Goal: Transaction & Acquisition: Purchase product/service

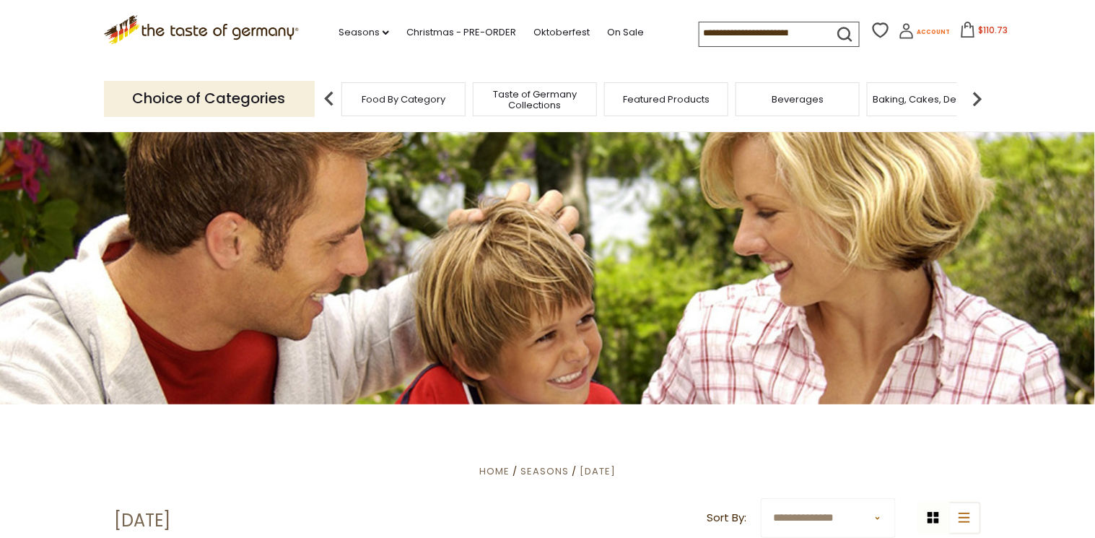
click at [905, 32] on icon at bounding box center [907, 31] width 16 height 16
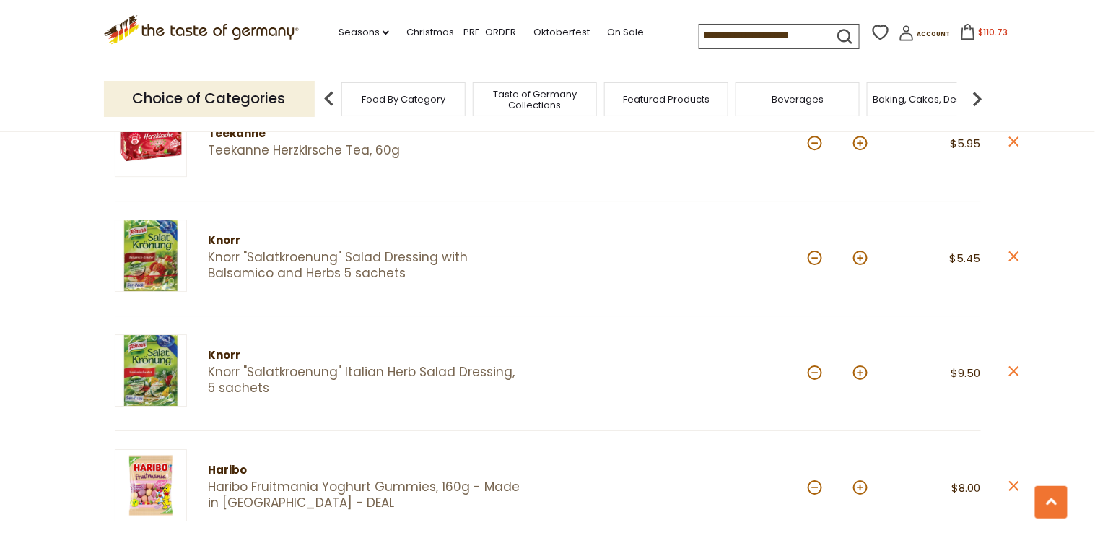
scroll to position [1386, 0]
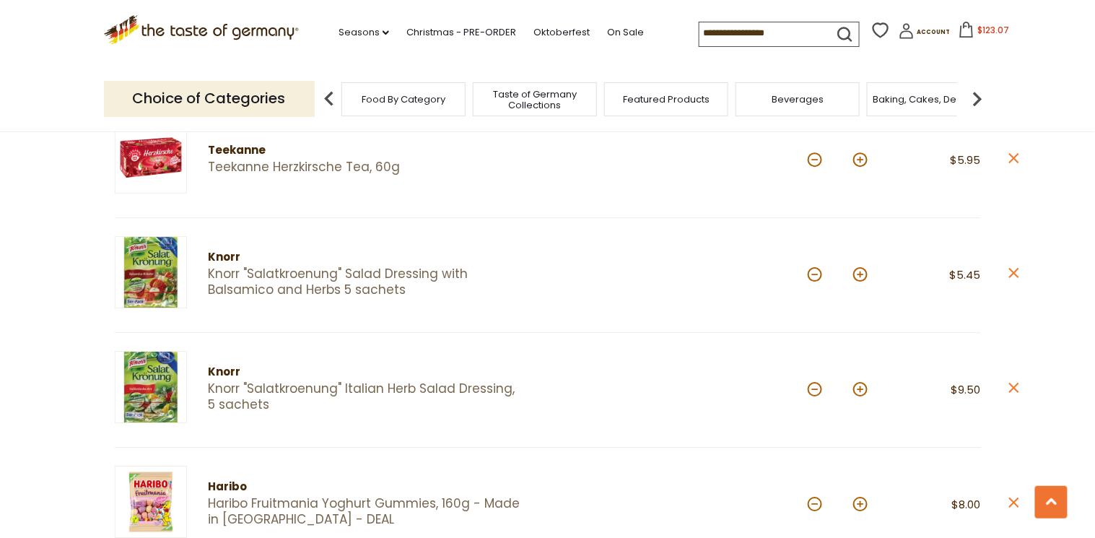
scroll to position [1386, 0]
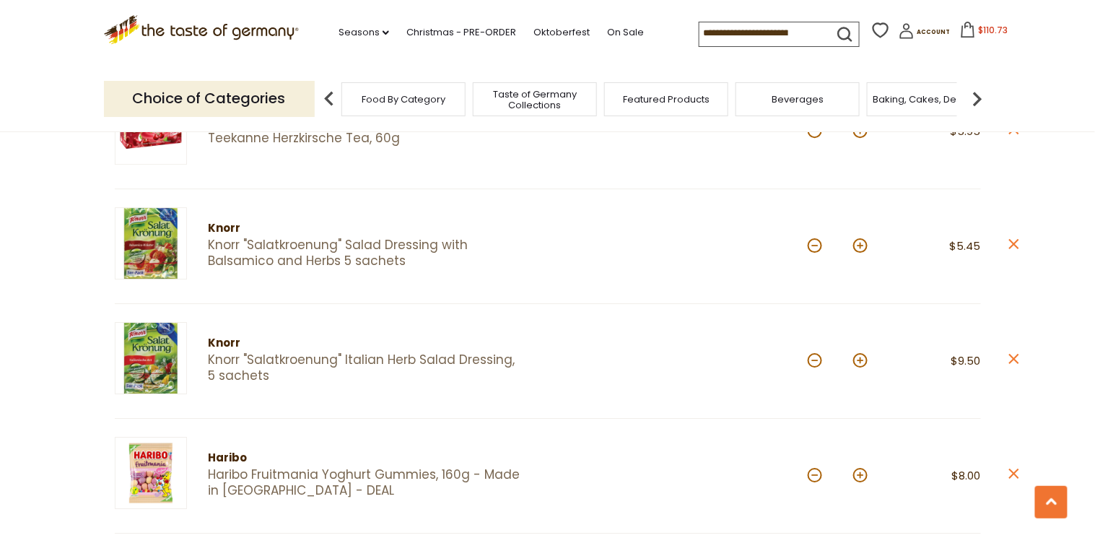
click at [860, 239] on button at bounding box center [860, 245] width 14 height 14
type input "*"
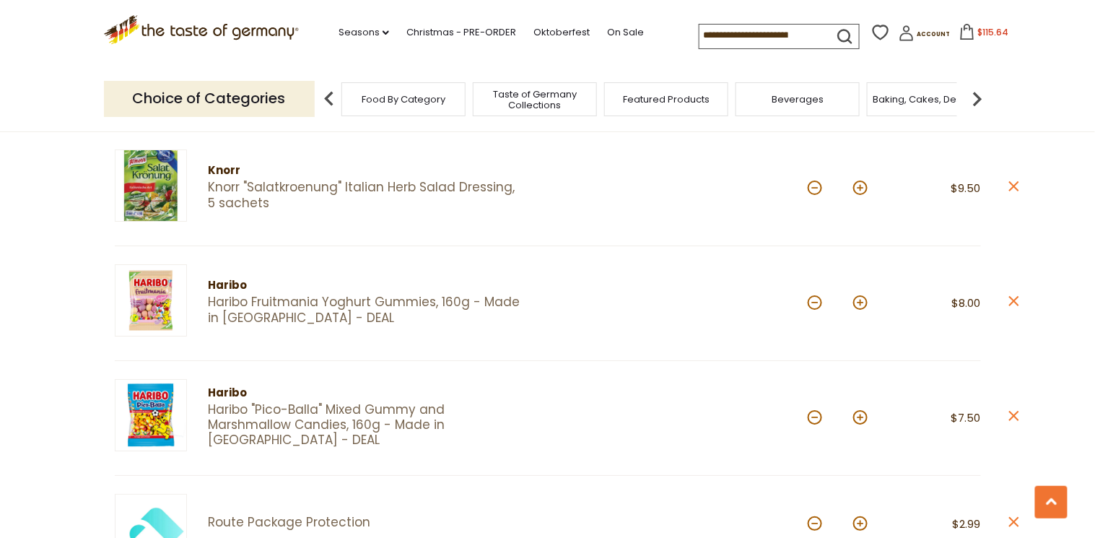
scroll to position [1559, 0]
click at [814, 295] on button at bounding box center [815, 302] width 14 height 14
type input "*"
click at [863, 295] on button at bounding box center [860, 302] width 14 height 14
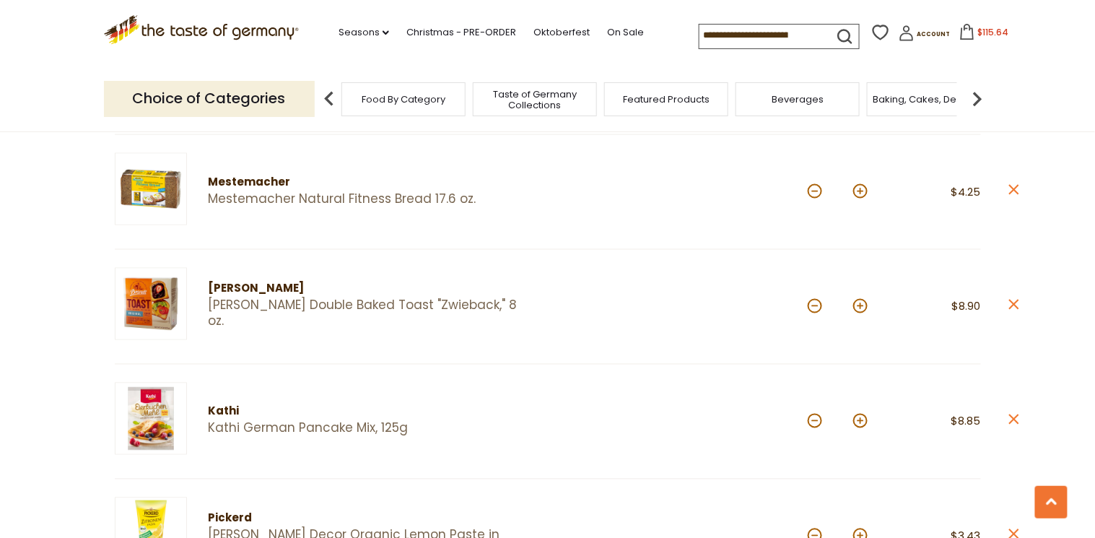
scroll to position [635, 0]
click at [404, 100] on span "Food By Category" at bounding box center [404, 99] width 84 height 11
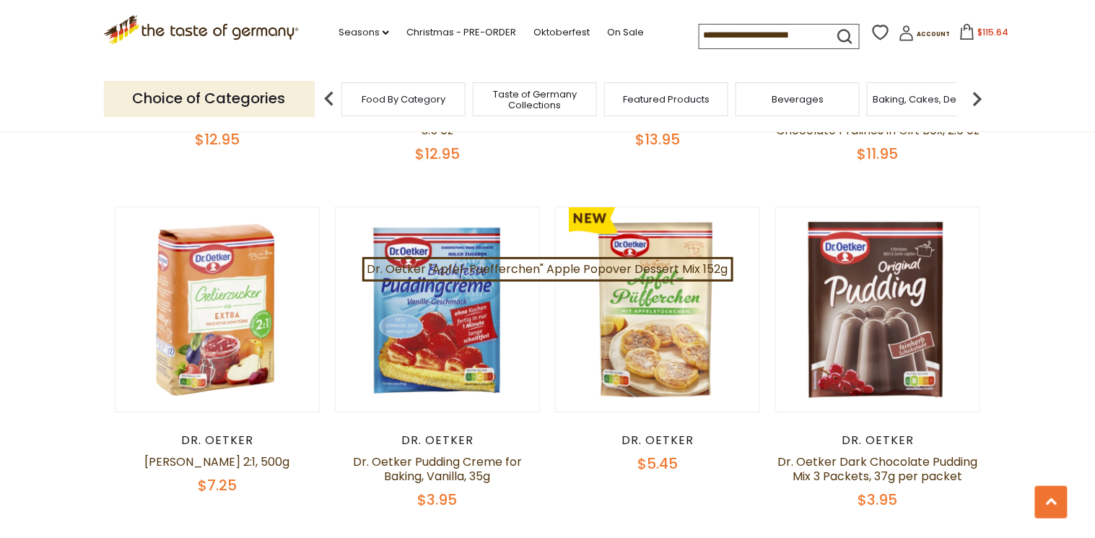
scroll to position [3177, 0]
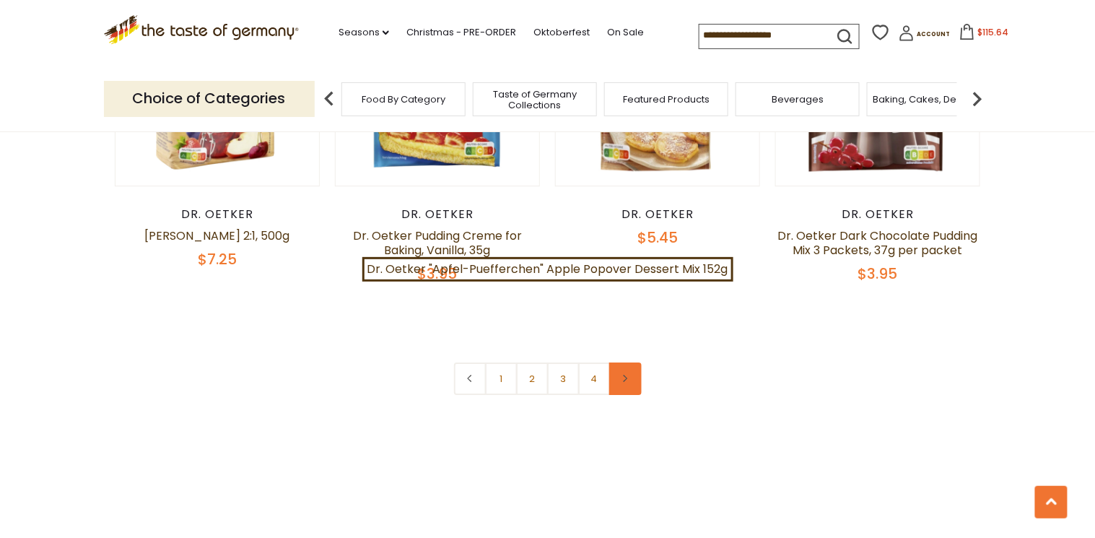
click at [619, 365] on link at bounding box center [625, 378] width 32 height 32
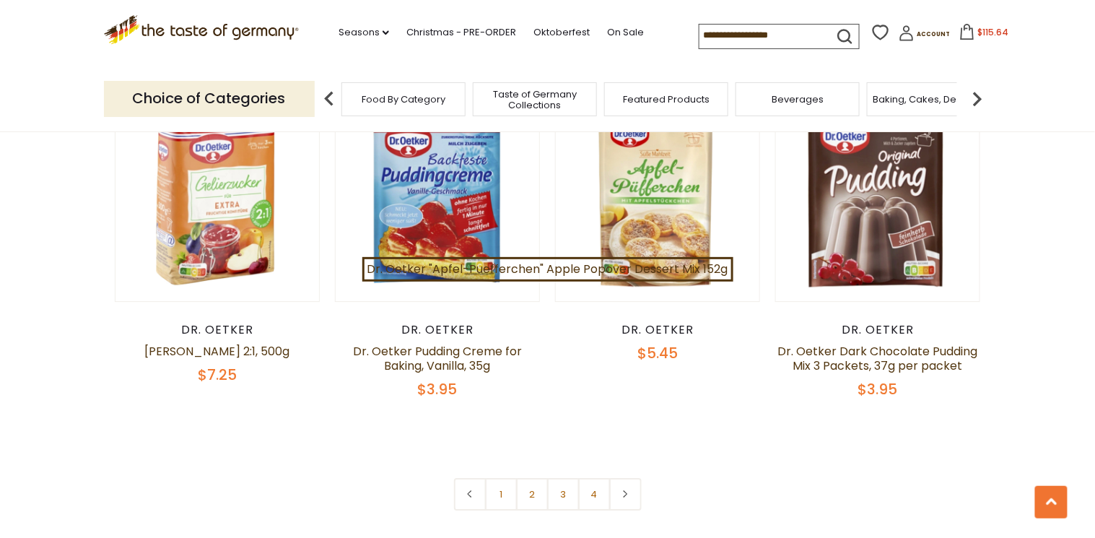
scroll to position [3119, 0]
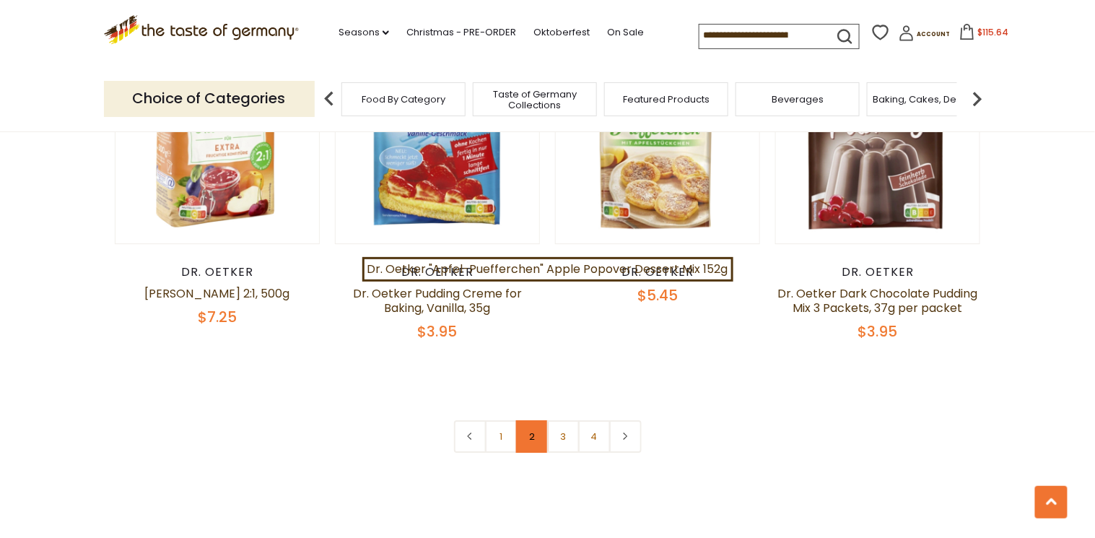
click at [535, 426] on link "2" at bounding box center [532, 436] width 32 height 32
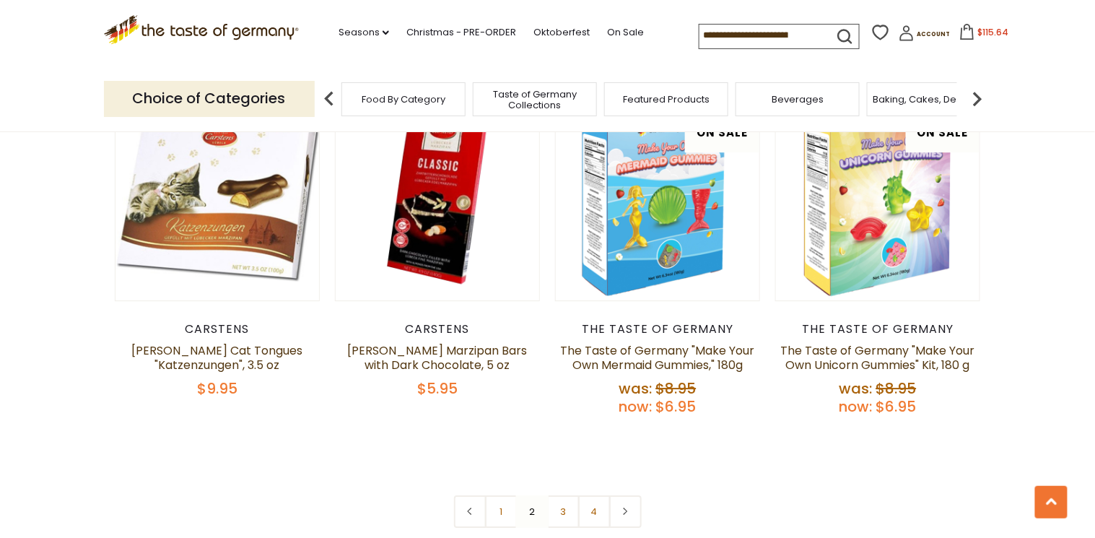
scroll to position [3112, 0]
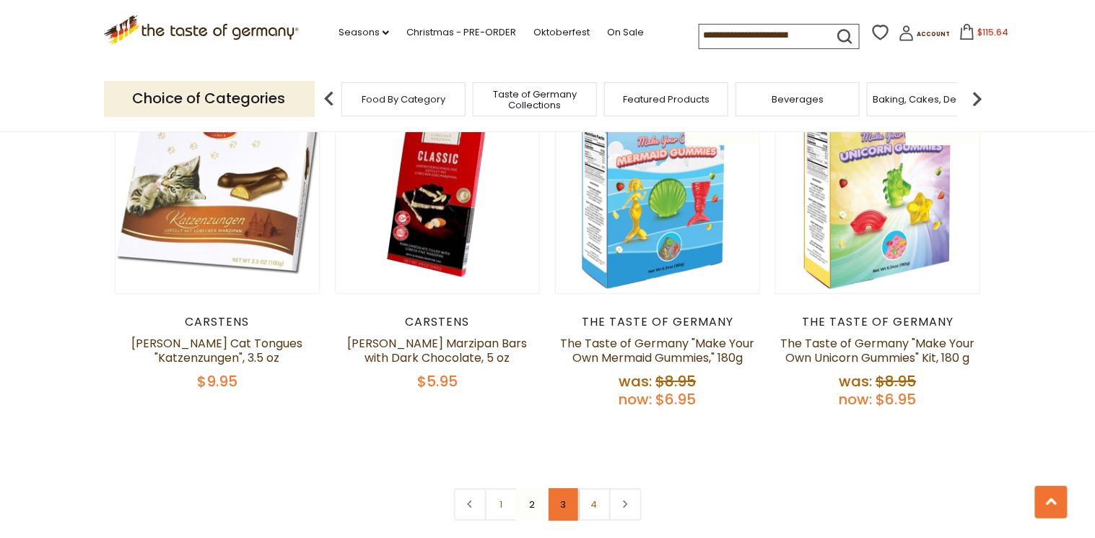
click at [558, 488] on link "3" at bounding box center [563, 504] width 32 height 32
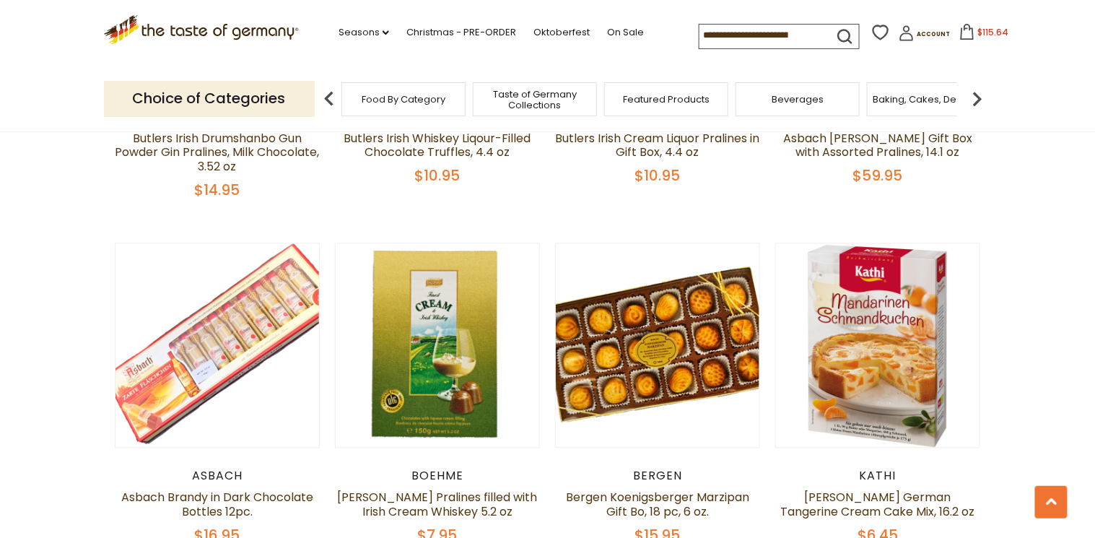
scroll to position [802, 0]
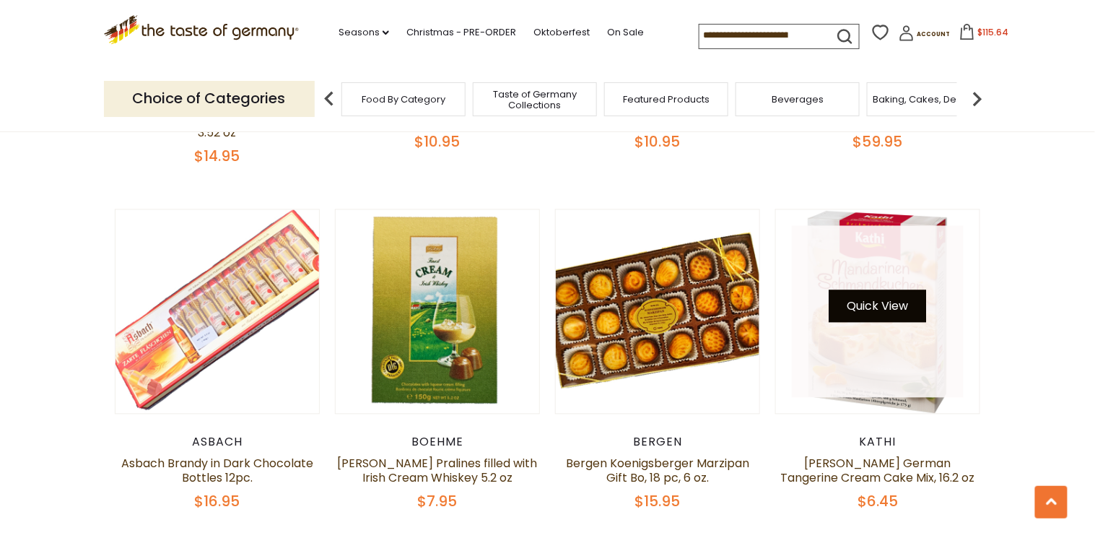
click at [869, 291] on button "Quick View" at bounding box center [878, 306] width 97 height 32
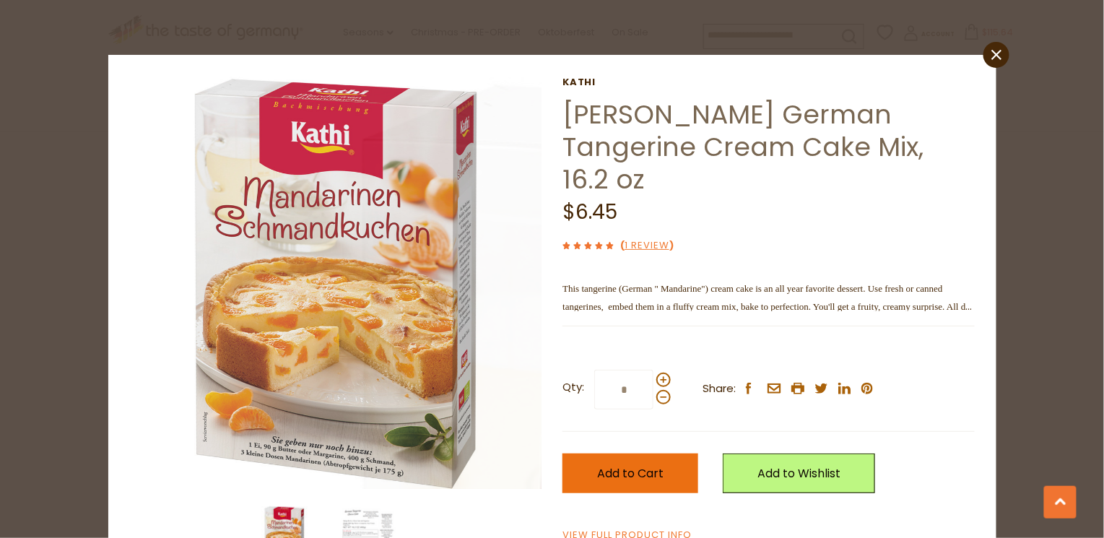
click at [619, 465] on span "Add to Cart" at bounding box center [630, 473] width 66 height 17
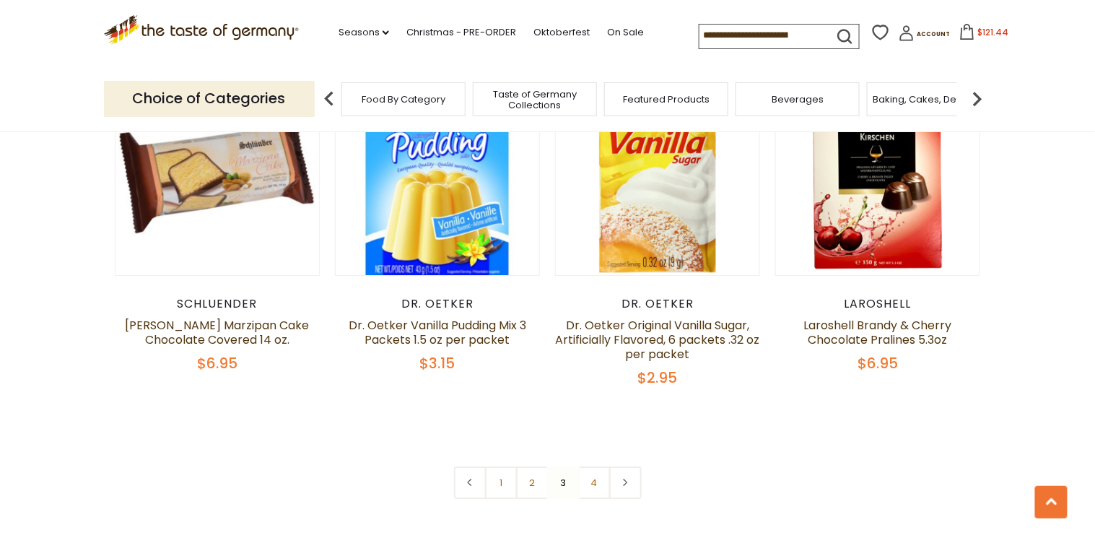
scroll to position [3112, 0]
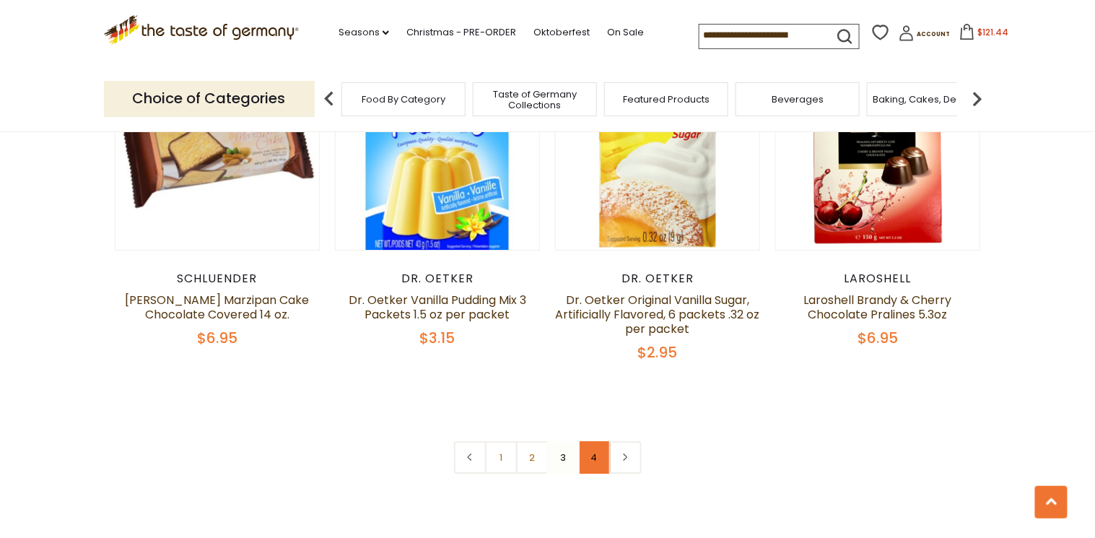
click at [586, 441] on link "4" at bounding box center [594, 457] width 32 height 32
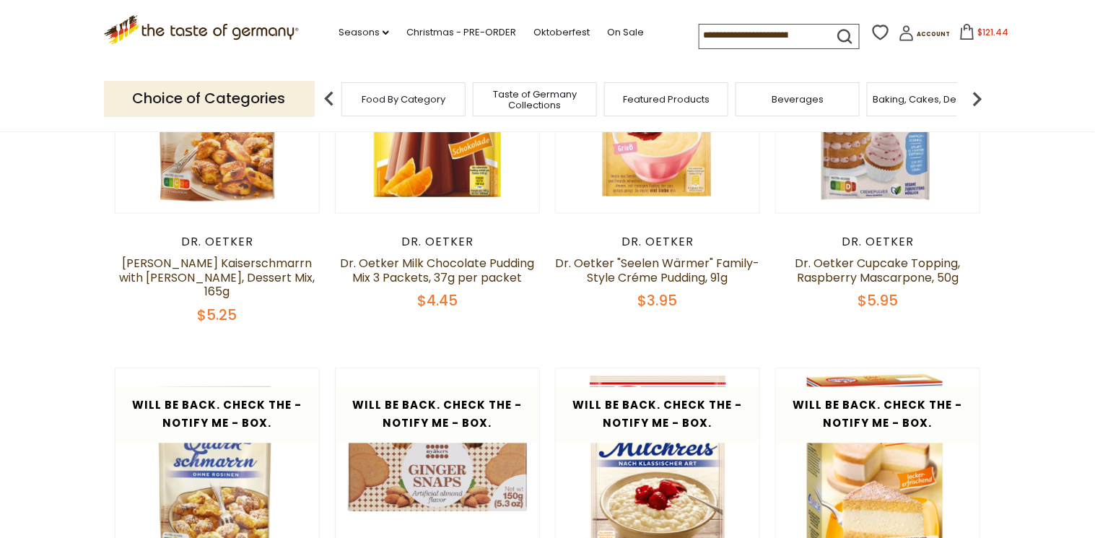
scroll to position [398, 0]
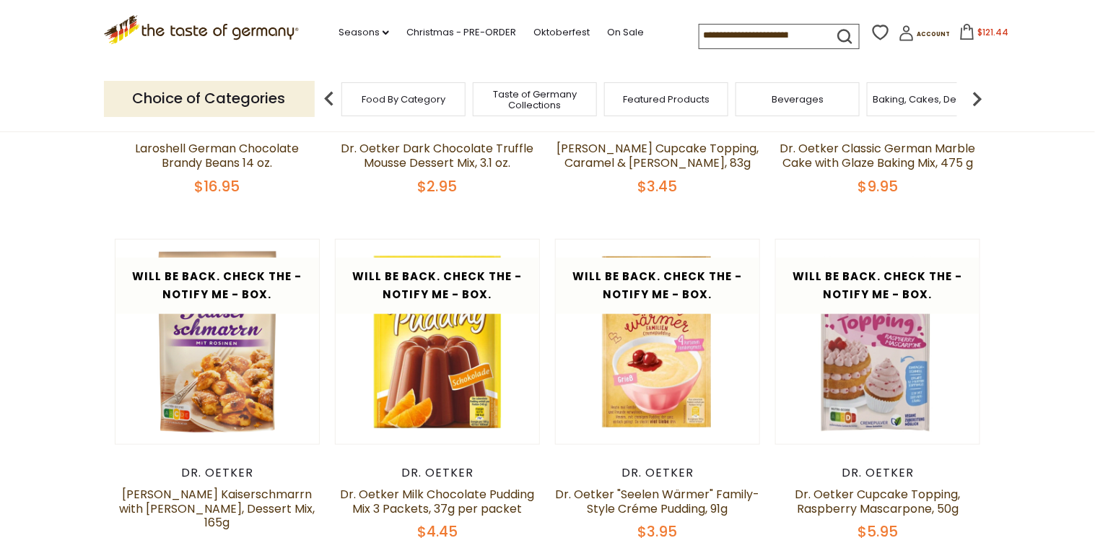
click at [899, 104] on span "Baking, Cakes, Desserts" at bounding box center [930, 99] width 112 height 11
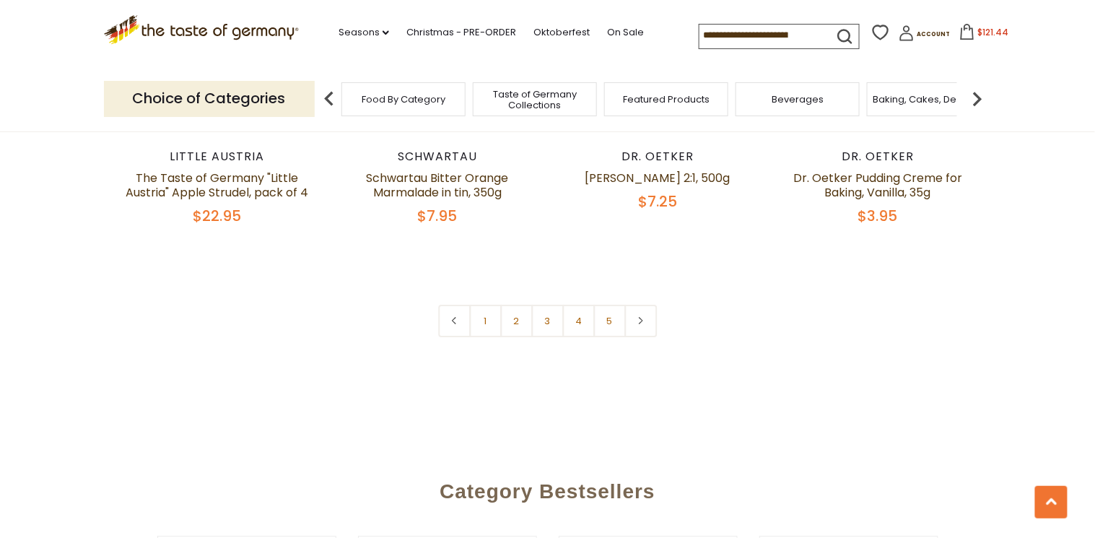
scroll to position [3465, 0]
click at [518, 304] on link "2" at bounding box center [516, 320] width 32 height 32
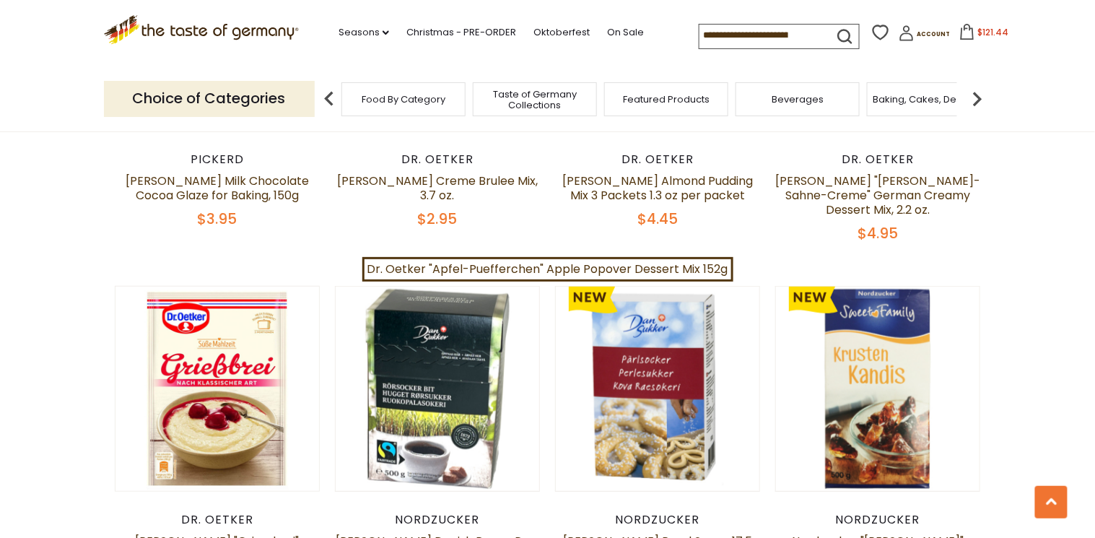
scroll to position [2058, 0]
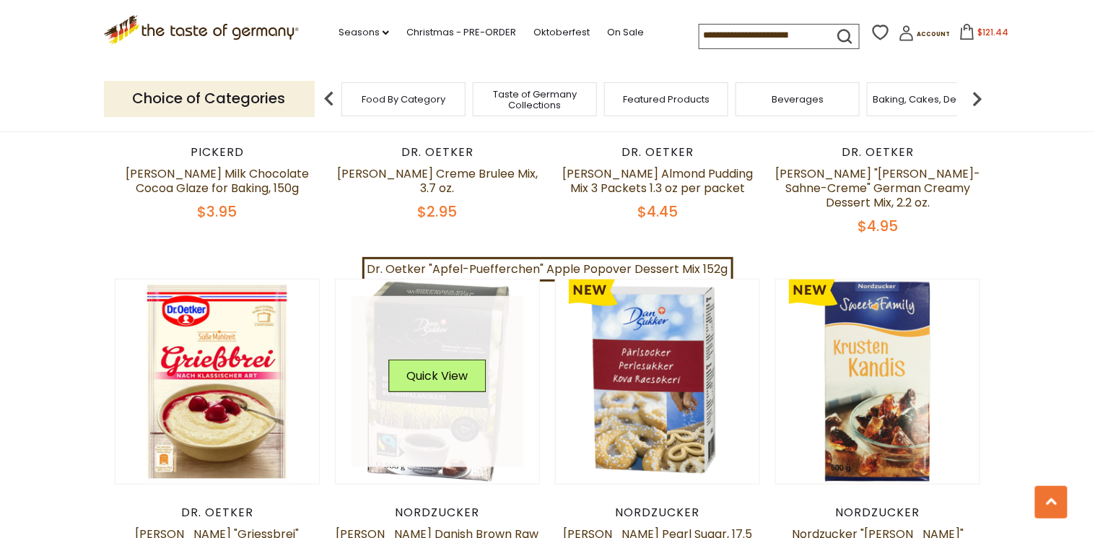
click at [427, 368] on link at bounding box center [438, 382] width 172 height 172
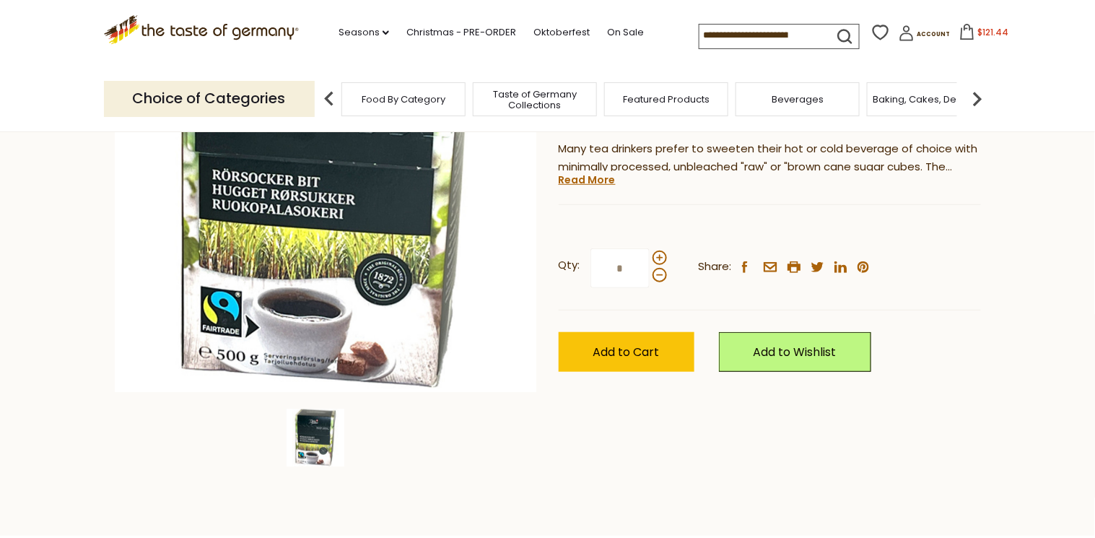
scroll to position [173, 0]
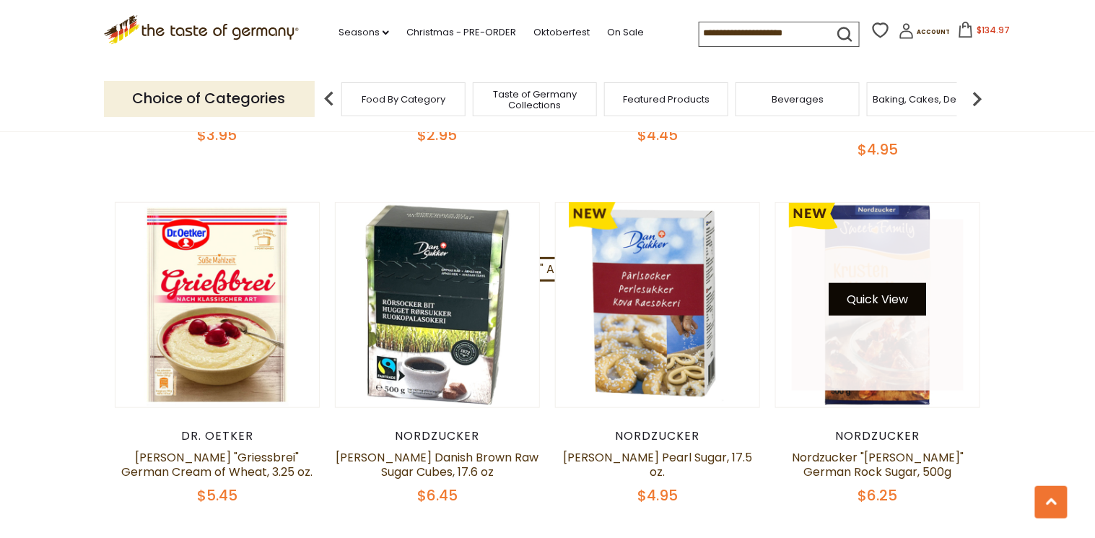
scroll to position [2058, 0]
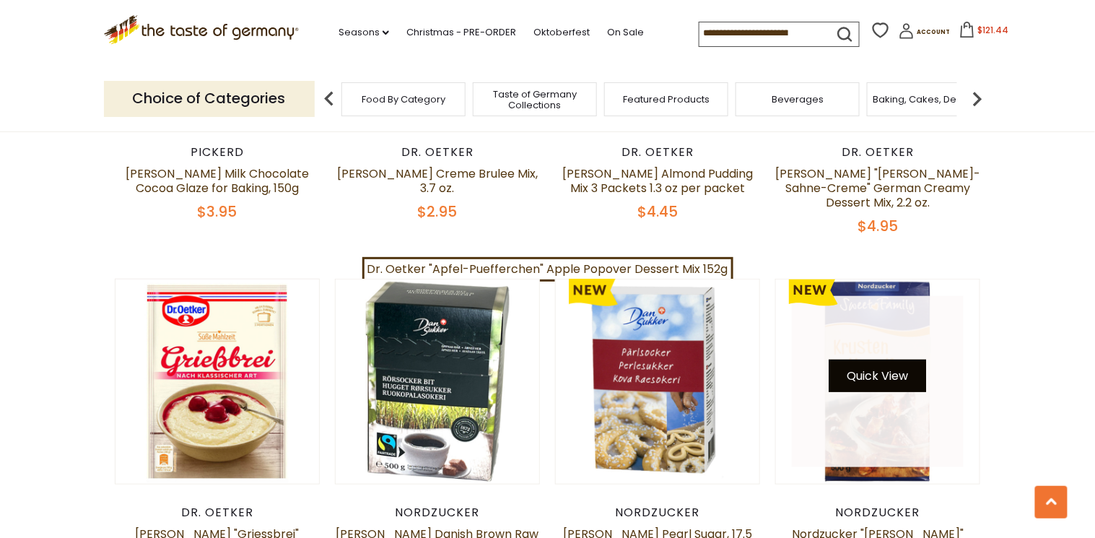
click at [873, 360] on button "Quick View" at bounding box center [878, 376] width 97 height 32
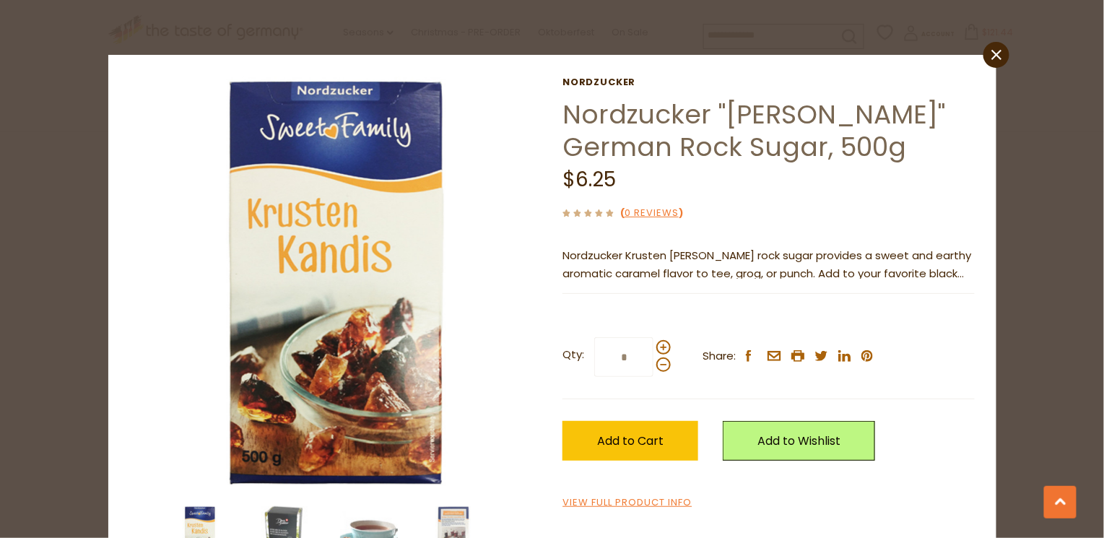
scroll to position [58, 0]
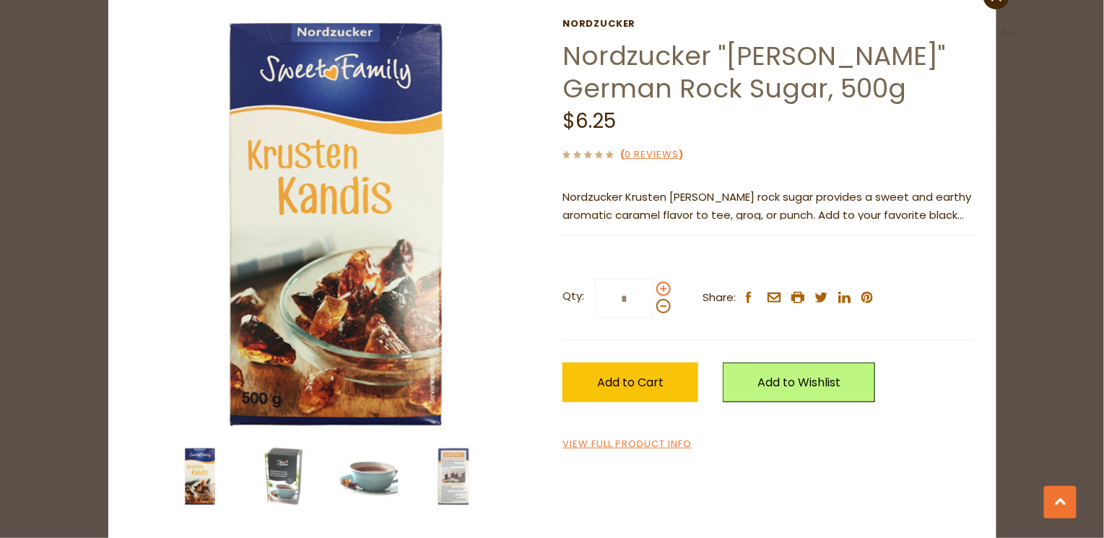
click at [658, 287] on span at bounding box center [663, 289] width 14 height 14
click at [653, 287] on input "*" at bounding box center [623, 299] width 59 height 40
type input "*"
click at [631, 381] on span "Add to Cart" at bounding box center [630, 382] width 66 height 17
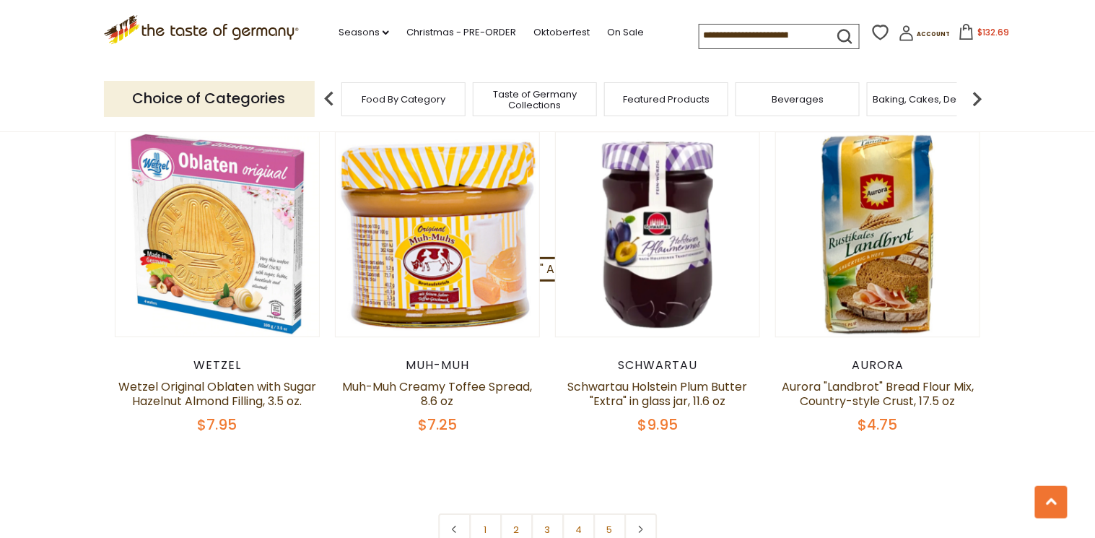
scroll to position [3271, 0]
click at [543, 513] on link "3" at bounding box center [547, 529] width 32 height 32
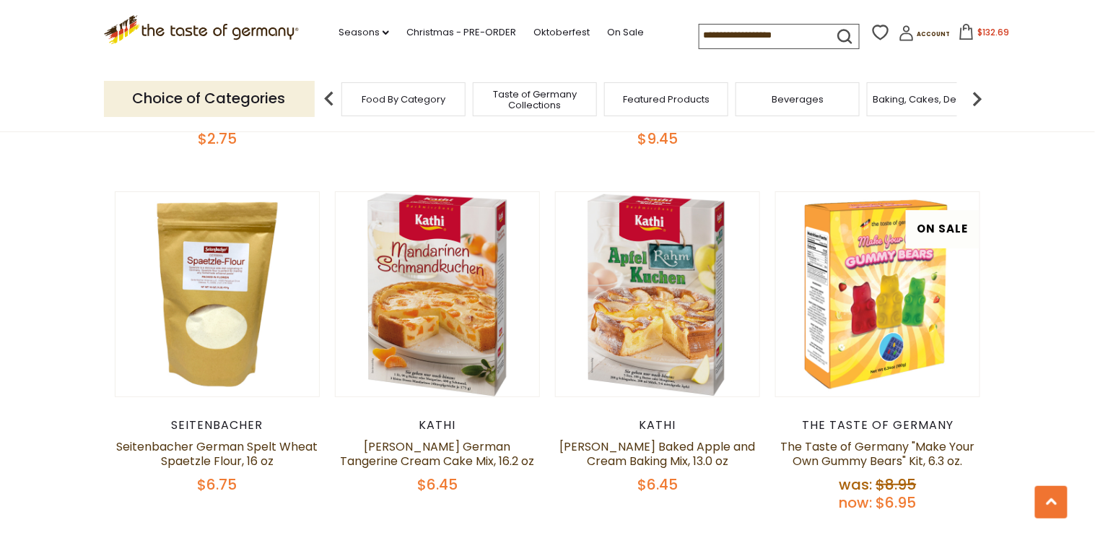
scroll to position [1827, 0]
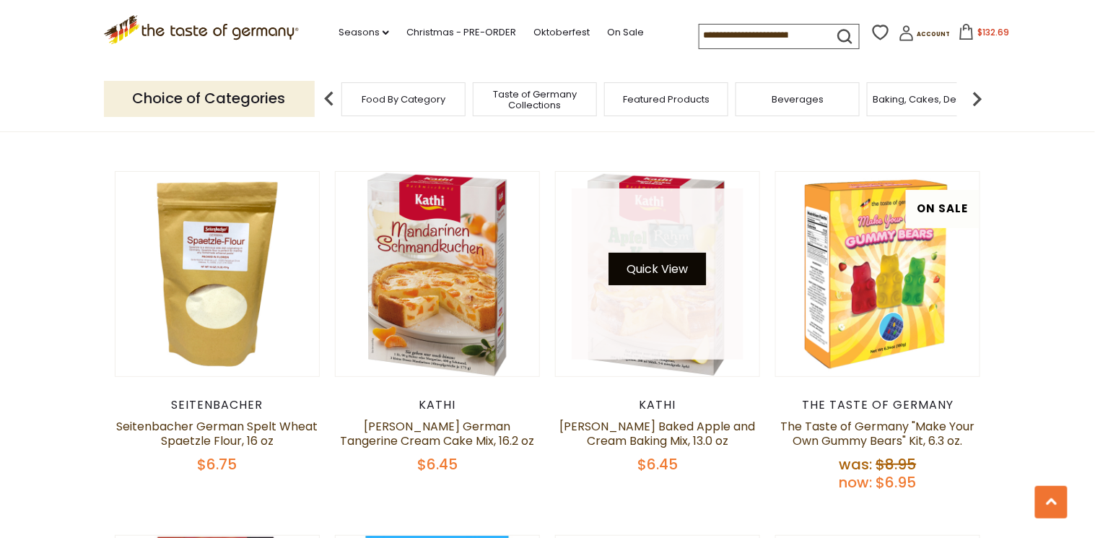
click at [638, 263] on button "Quick View" at bounding box center [657, 269] width 97 height 32
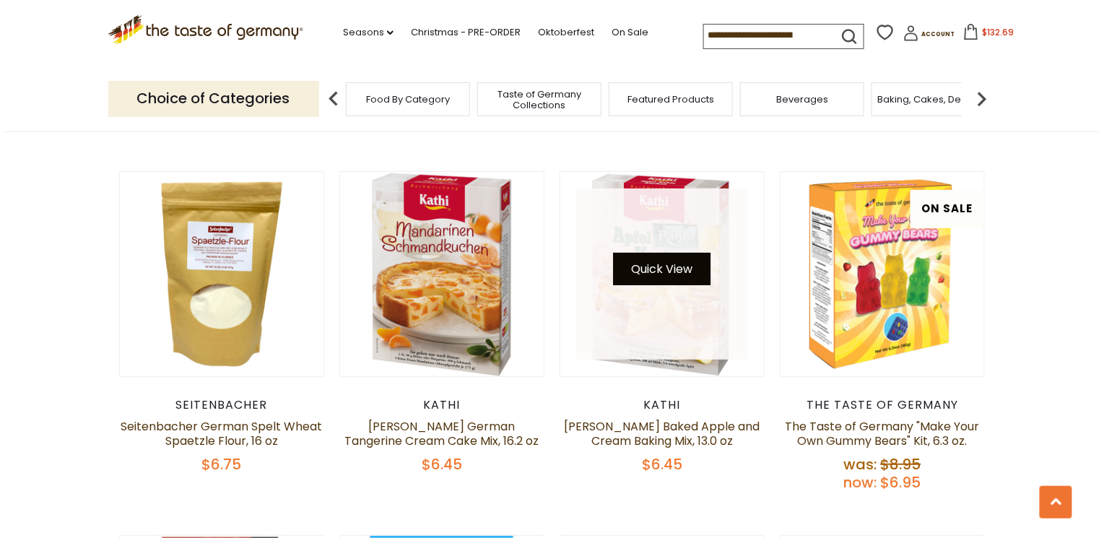
scroll to position [1829, 0]
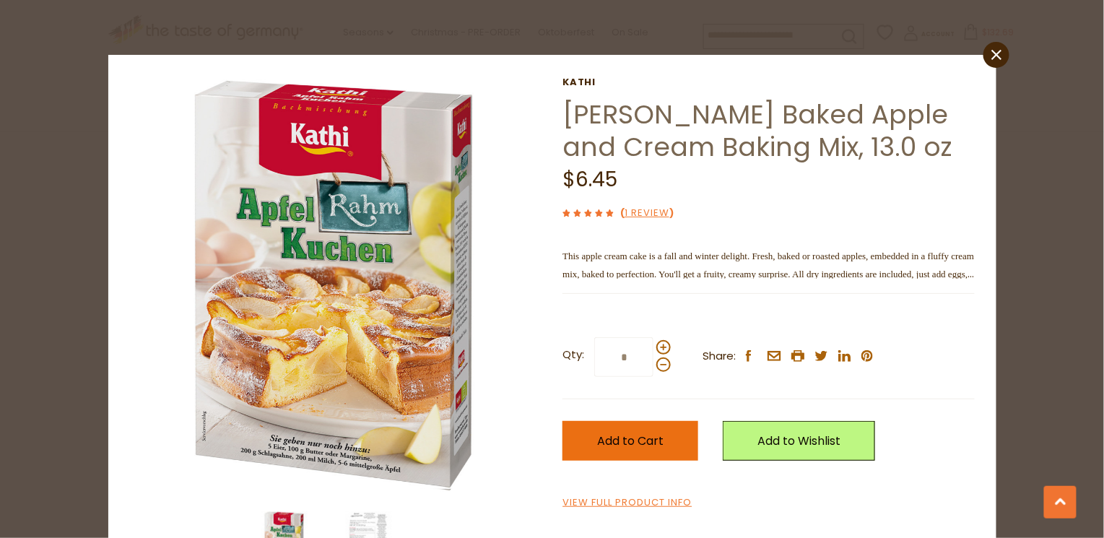
click at [578, 441] on button "Add to Cart" at bounding box center [630, 441] width 136 height 40
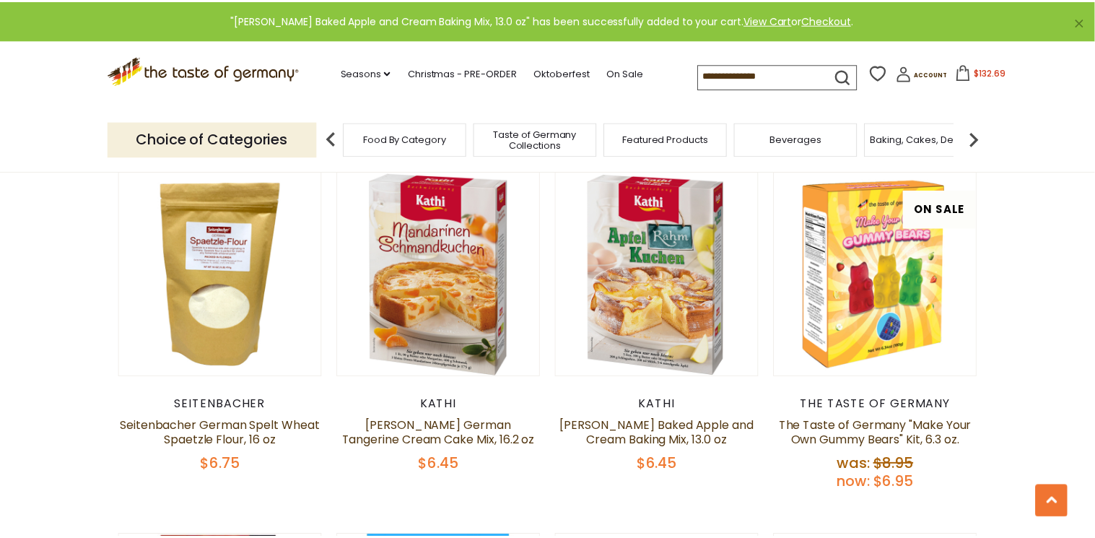
scroll to position [1827, 0]
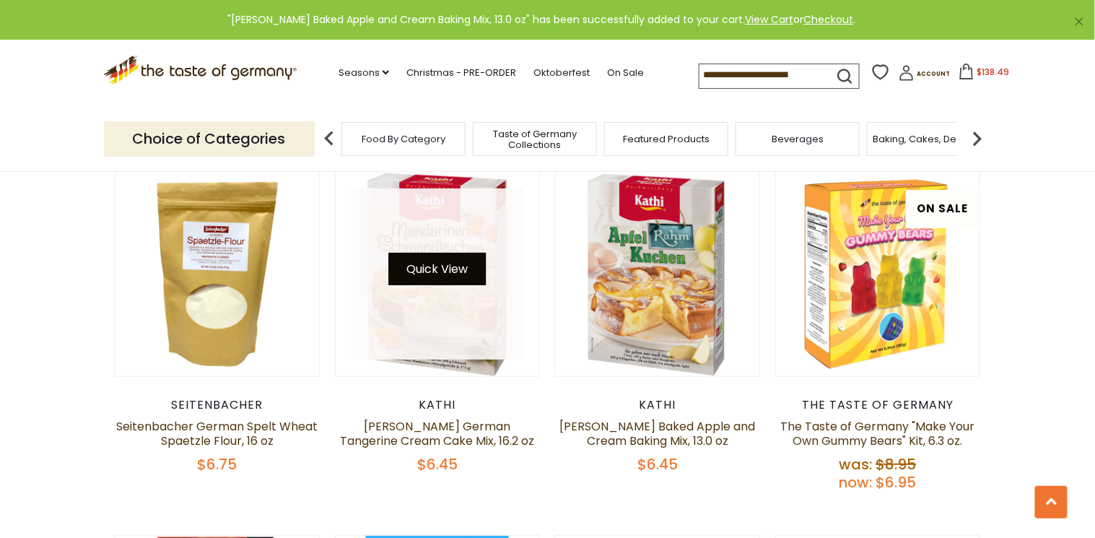
click at [415, 268] on button "Quick View" at bounding box center [436, 269] width 97 height 32
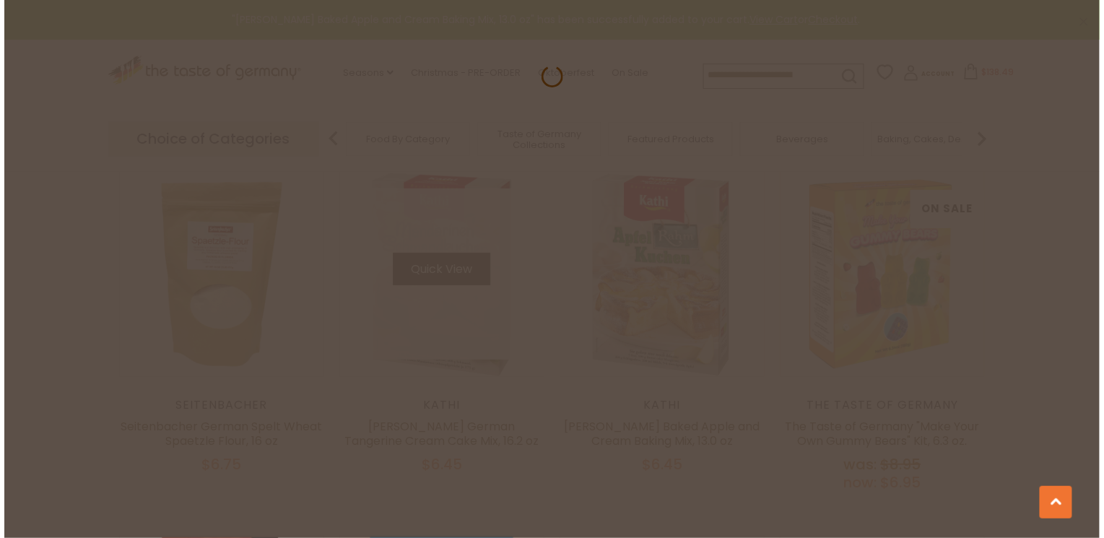
scroll to position [1829, 0]
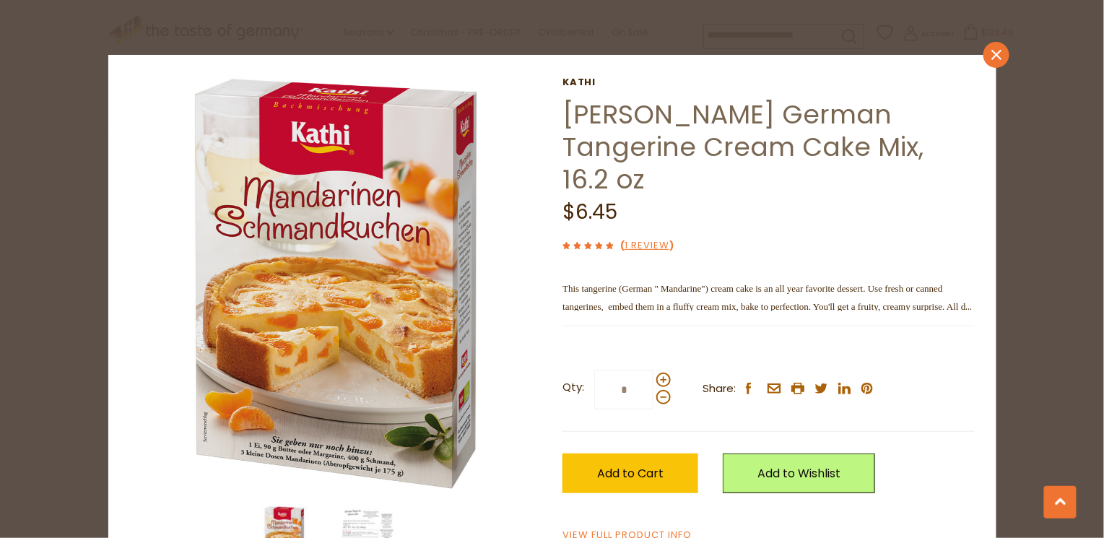
click at [991, 57] on icon "close" at bounding box center [996, 55] width 11 height 11
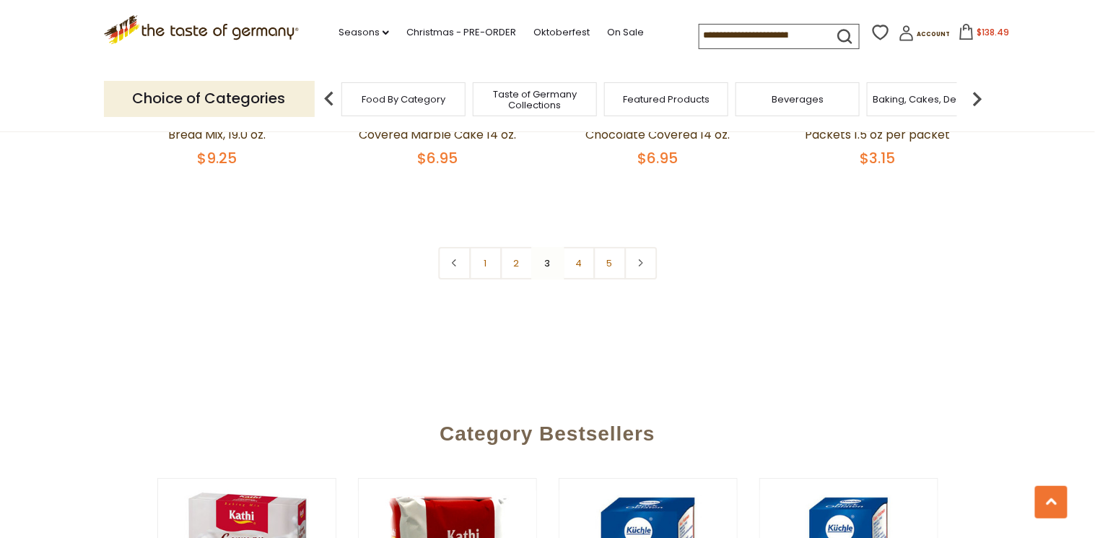
scroll to position [3559, 0]
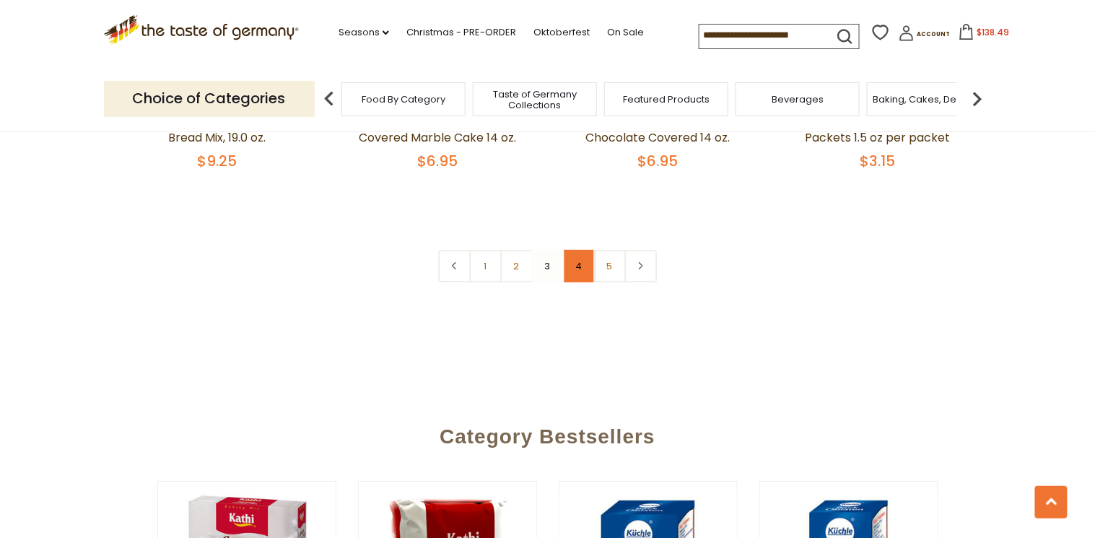
click at [581, 265] on link "4" at bounding box center [578, 266] width 32 height 32
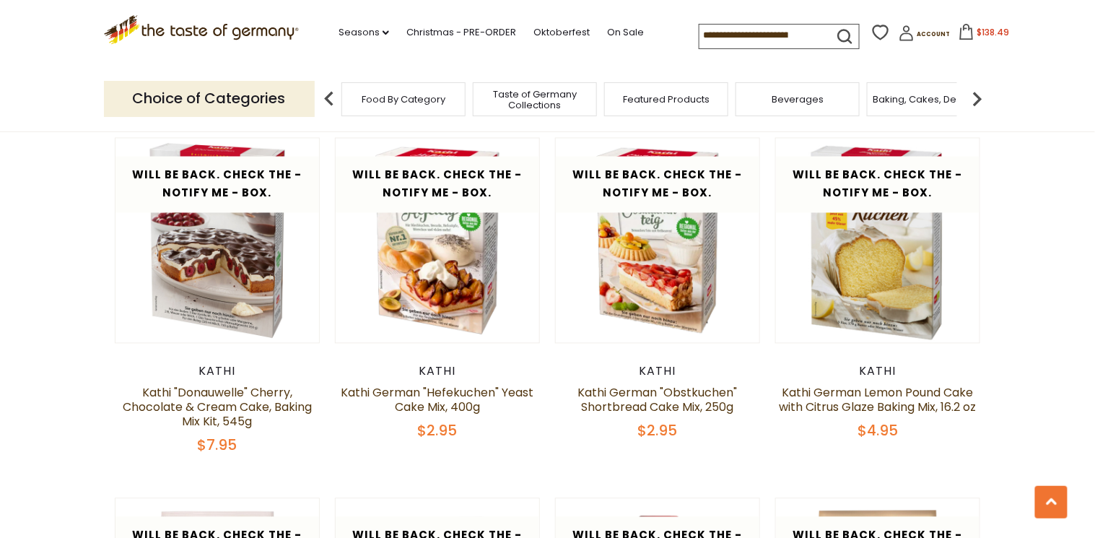
scroll to position [556, 0]
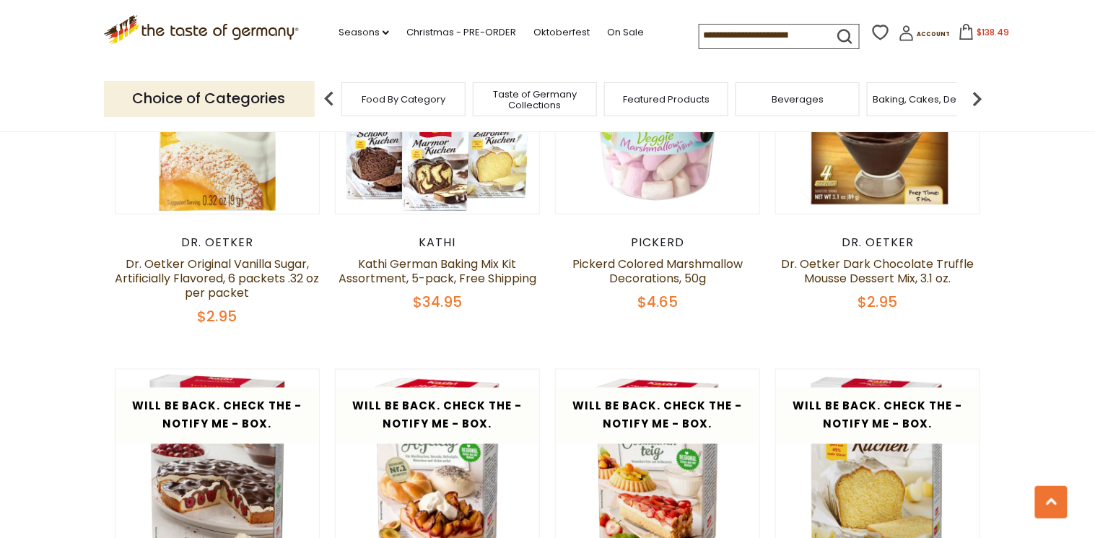
click at [693, 99] on span "Featured Products" at bounding box center [666, 99] width 87 height 11
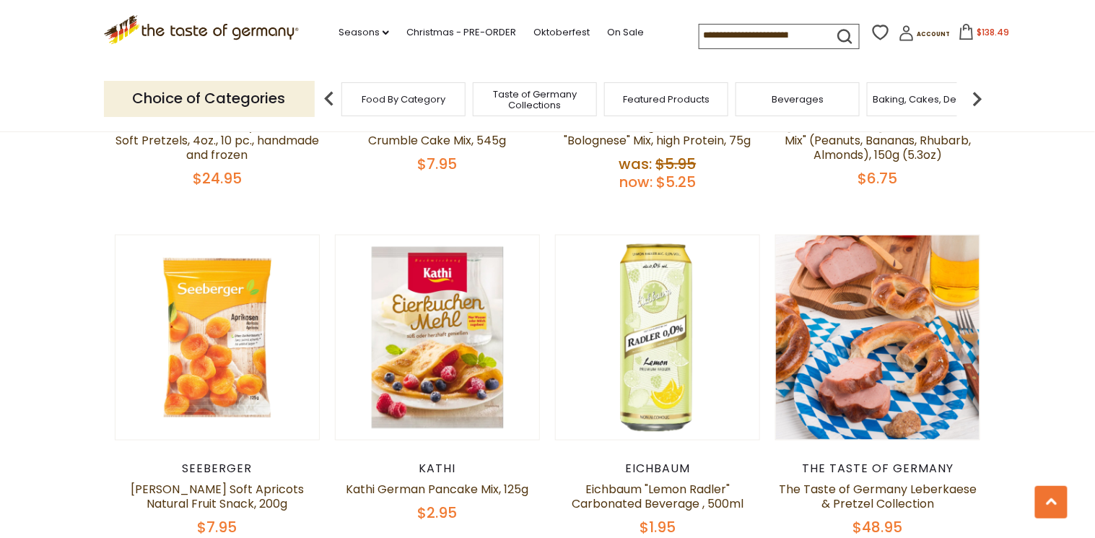
scroll to position [404, 0]
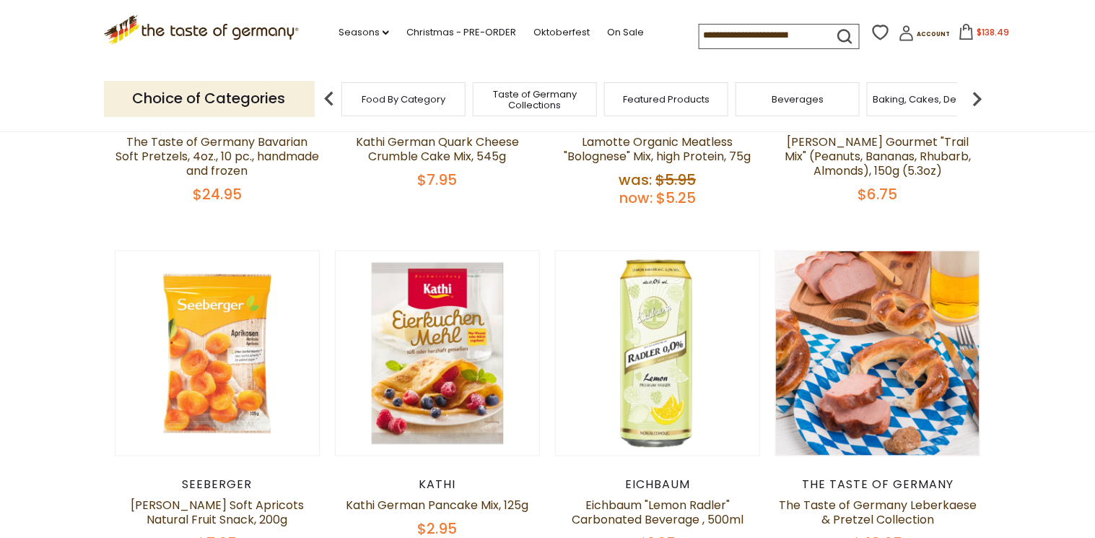
click at [973, 97] on img at bounding box center [977, 98] width 29 height 29
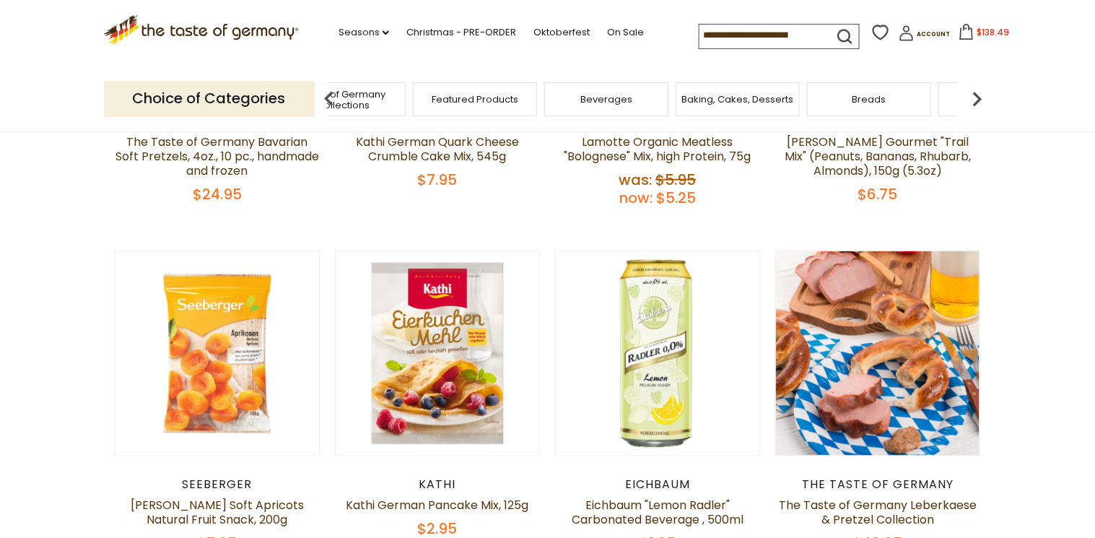
click at [976, 100] on img at bounding box center [977, 98] width 29 height 29
click at [976, 101] on img at bounding box center [977, 98] width 29 height 29
click at [977, 97] on img at bounding box center [977, 98] width 29 height 29
click at [977, 96] on img at bounding box center [977, 98] width 29 height 29
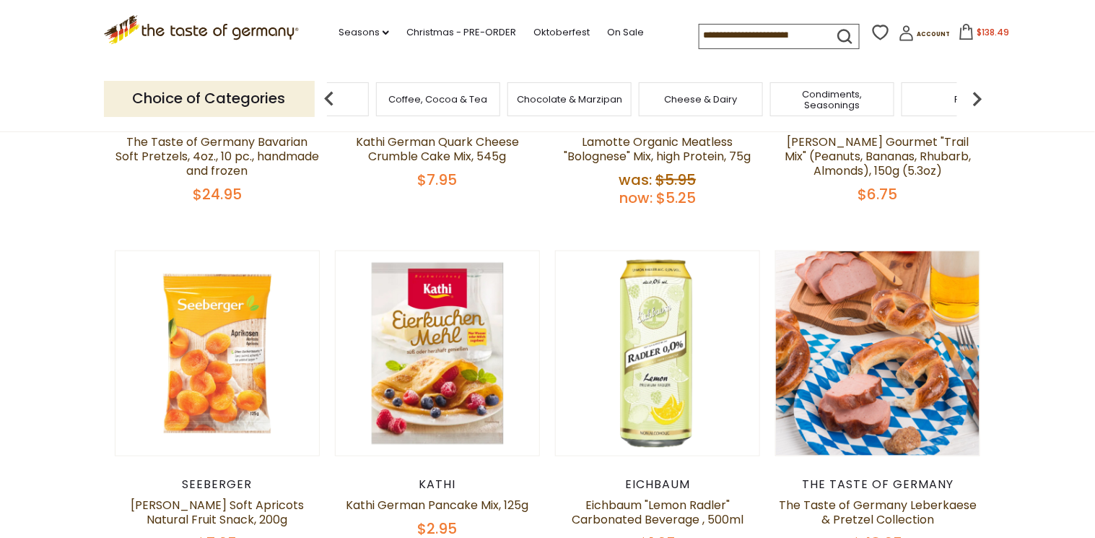
click at [977, 97] on img at bounding box center [977, 98] width 29 height 29
click at [977, 98] on img at bounding box center [977, 98] width 29 height 29
click at [975, 103] on img at bounding box center [977, 98] width 29 height 29
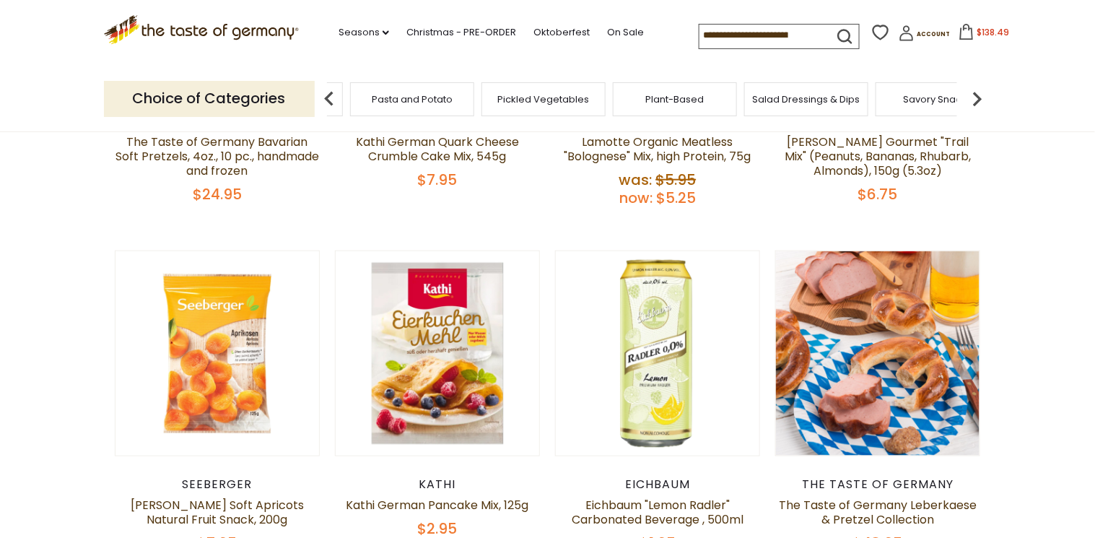
click at [412, 97] on span "Pasta and Potato" at bounding box center [412, 99] width 81 height 11
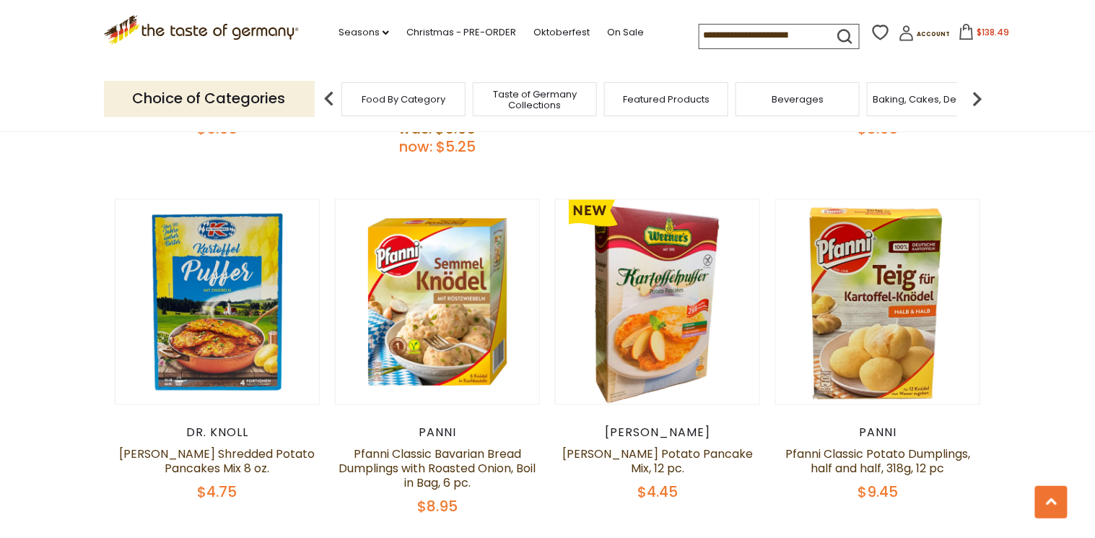
scroll to position [751, 0]
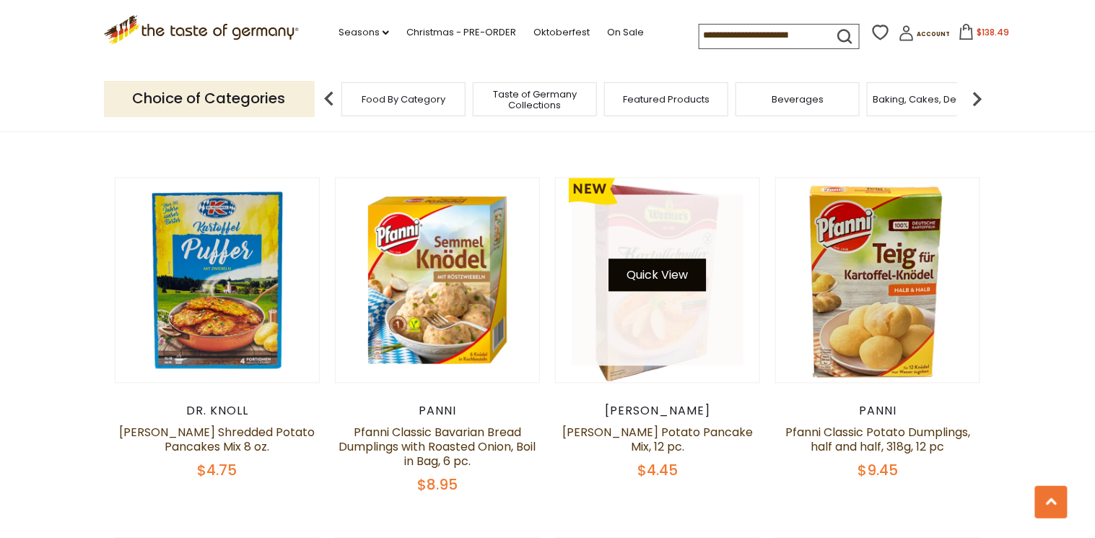
click at [659, 279] on button "Quick View" at bounding box center [657, 275] width 97 height 32
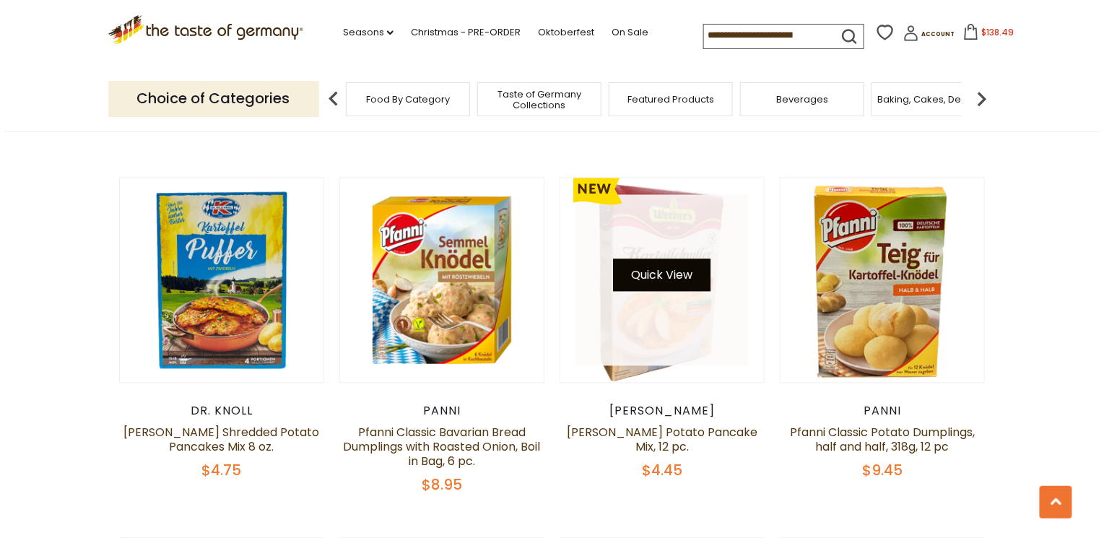
scroll to position [753, 0]
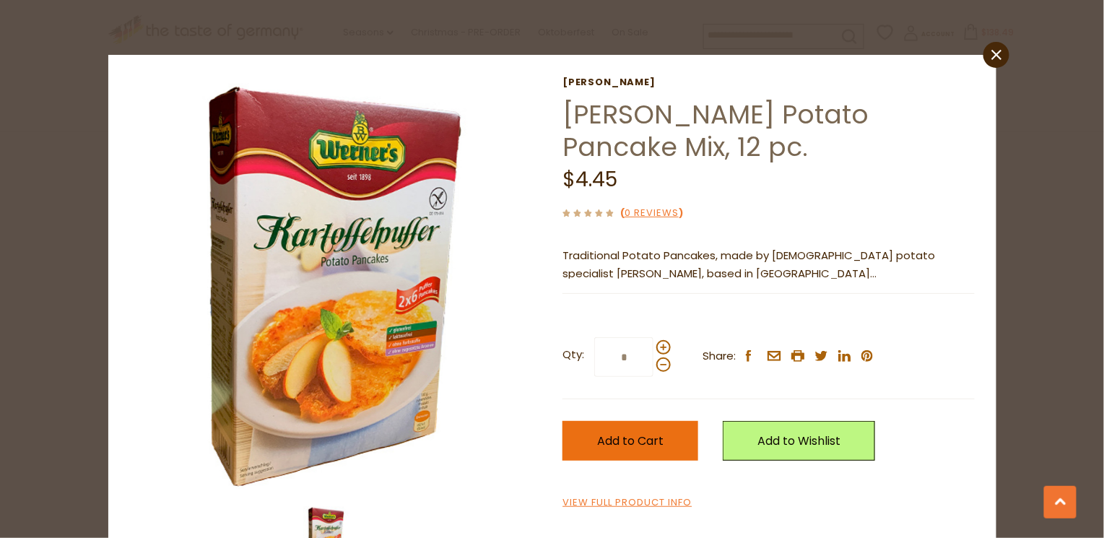
click at [645, 427] on button "Add to Cart" at bounding box center [630, 441] width 136 height 40
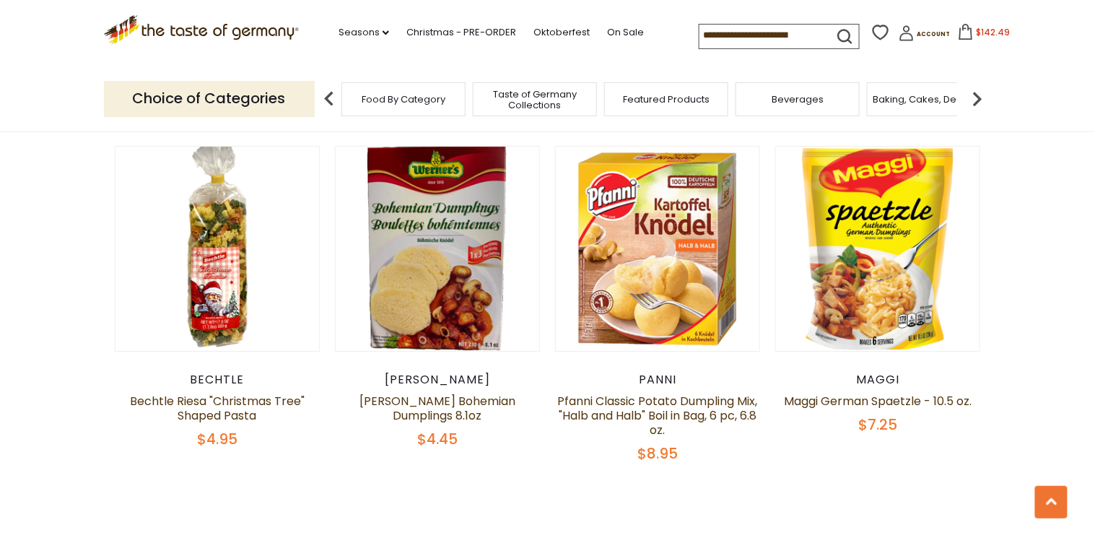
scroll to position [3350, 0]
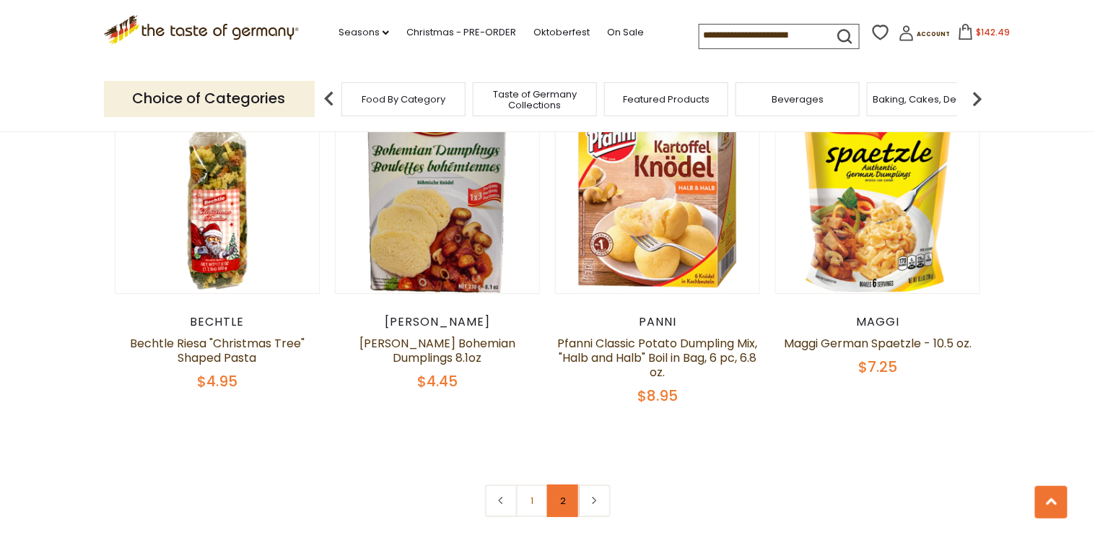
click at [564, 484] on link "2" at bounding box center [563, 500] width 32 height 32
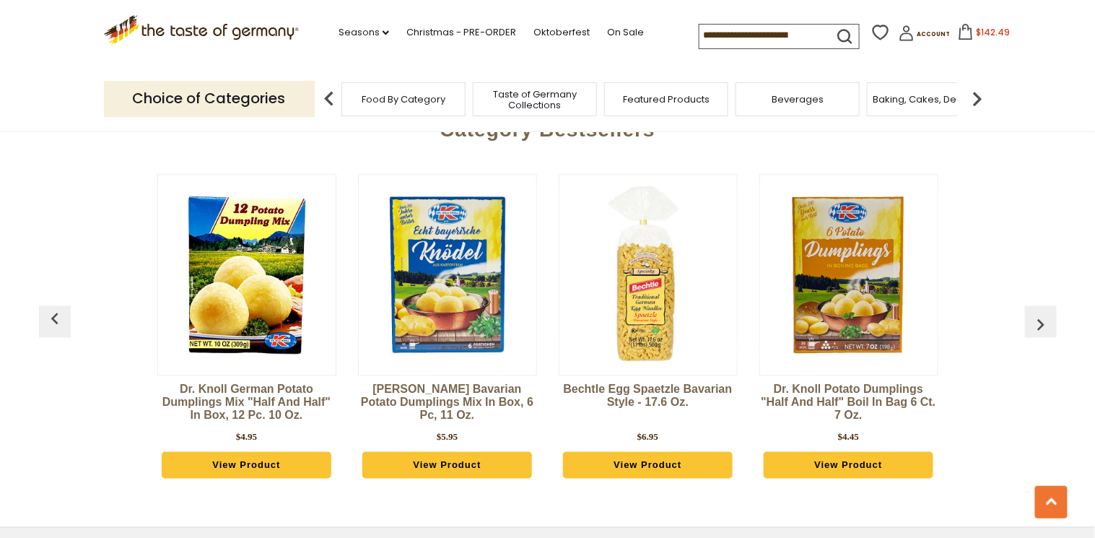
scroll to position [2462, 0]
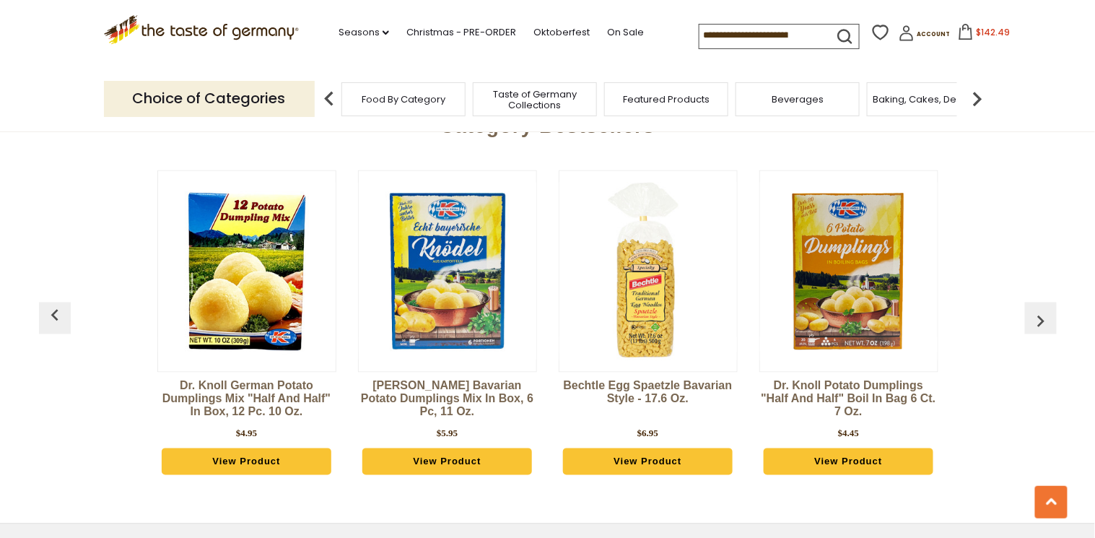
click at [663, 448] on link "View Product" at bounding box center [648, 461] width 170 height 27
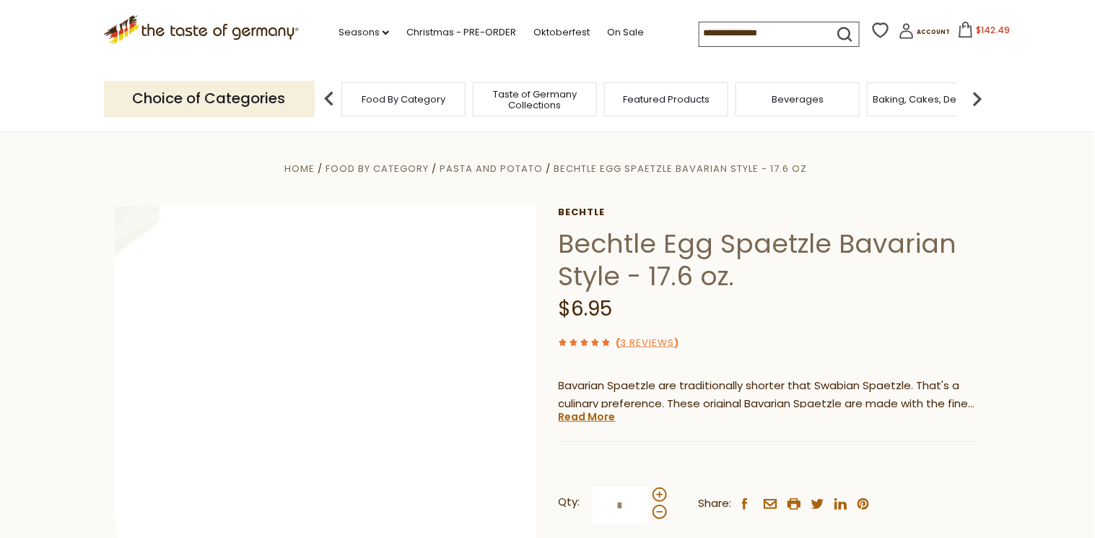
scroll to position [173, 0]
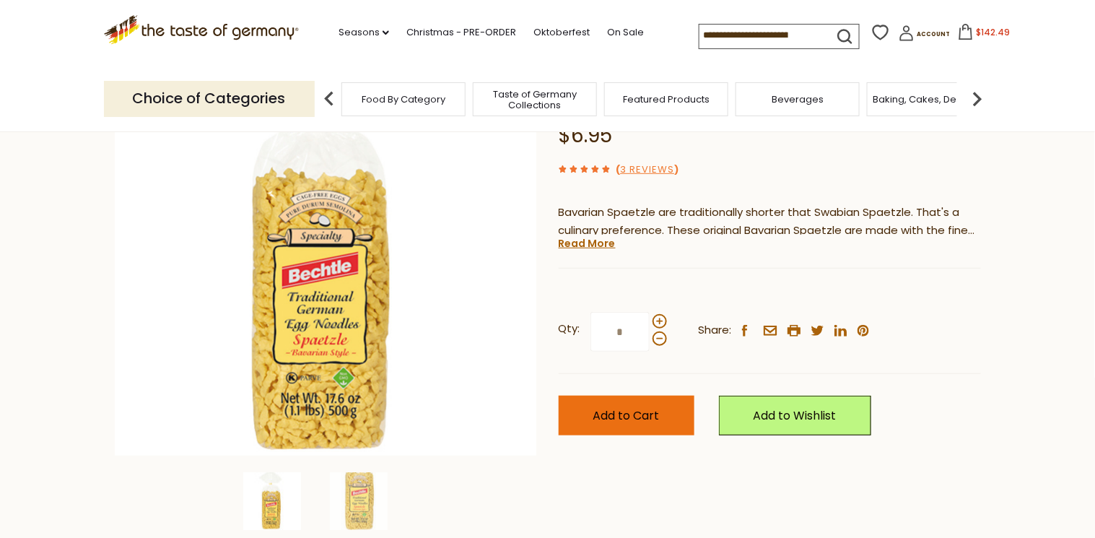
click at [626, 402] on button "Add to Cart" at bounding box center [627, 416] width 136 height 40
click at [973, 71] on div "Choice of Categories Food By Category Taste of Germany Collections Featured Pro…" at bounding box center [548, 98] width 888 height 64
click at [977, 32] on span "$148.74" at bounding box center [994, 32] width 34 height 12
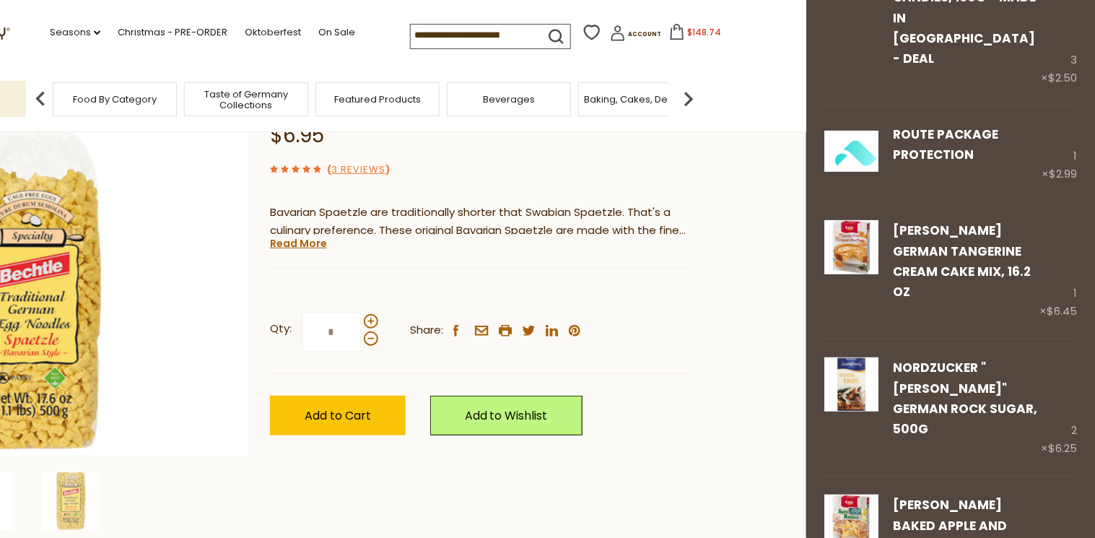
scroll to position [1964, 0]
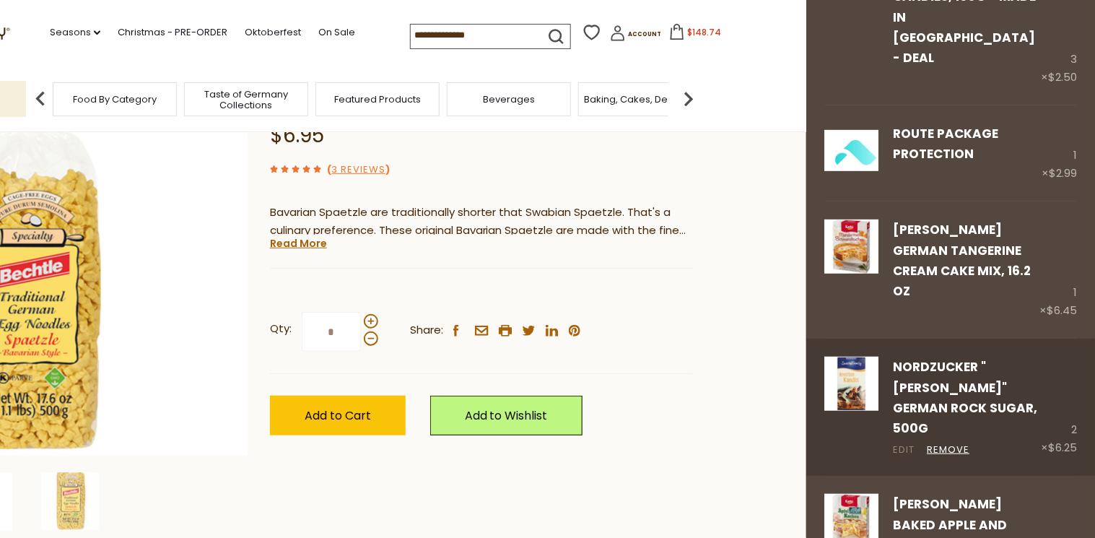
click at [902, 443] on link "Edit" at bounding box center [904, 450] width 22 height 15
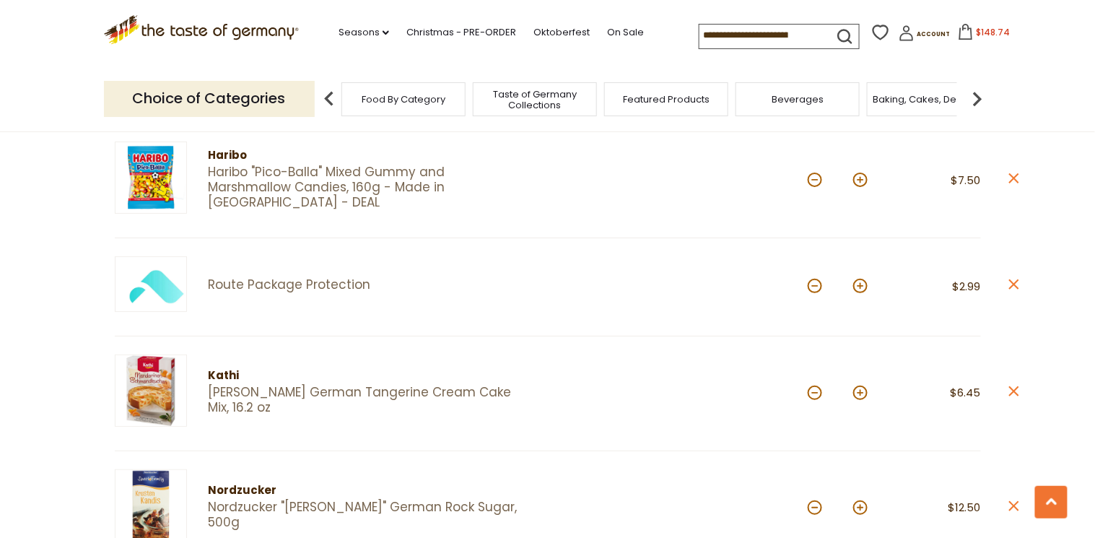
scroll to position [1906, 0]
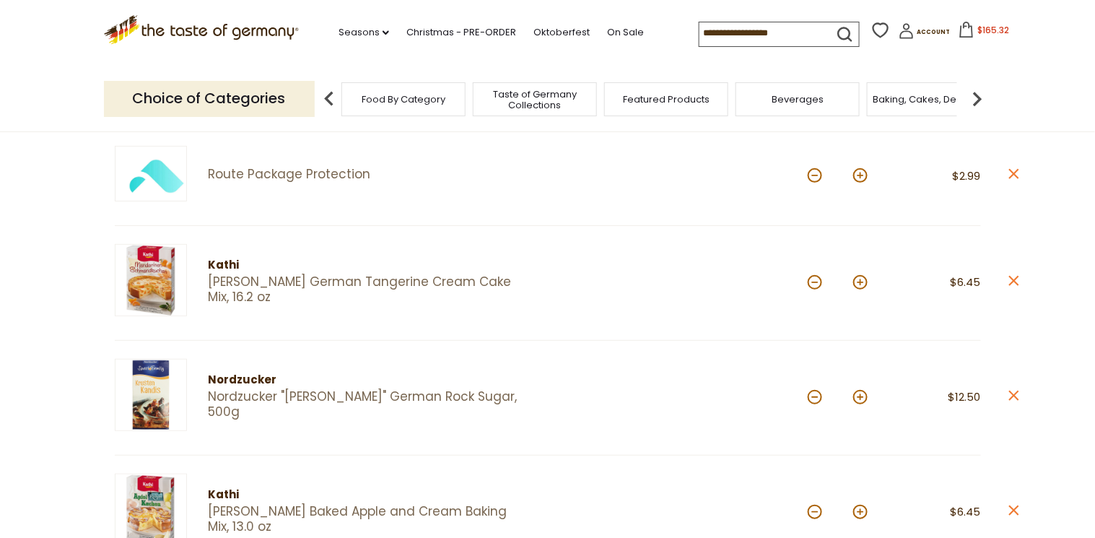
scroll to position [1906, 0]
click at [860, 391] on button at bounding box center [860, 398] width 14 height 14
type input "*"
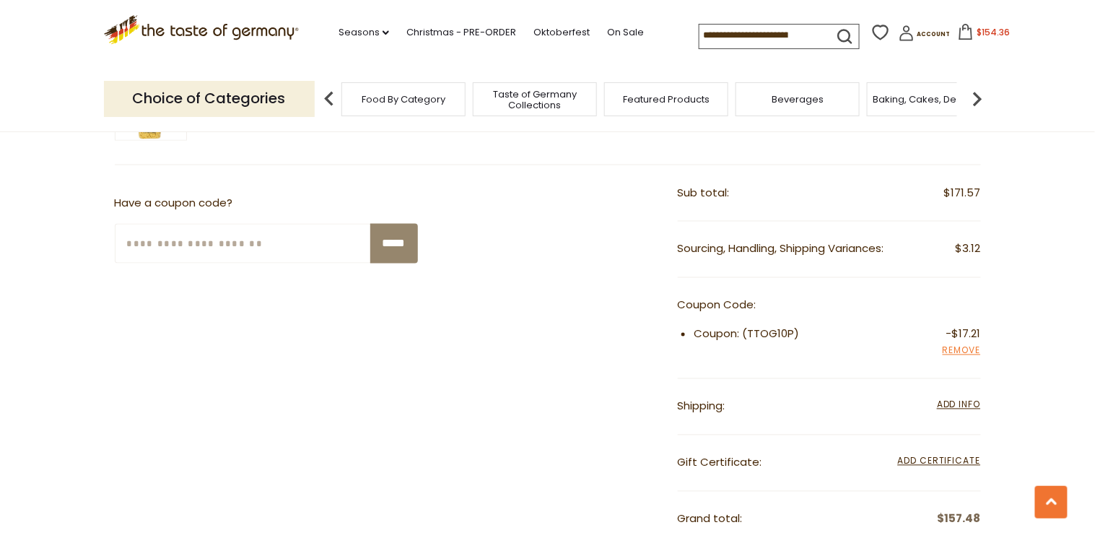
scroll to position [2484, 0]
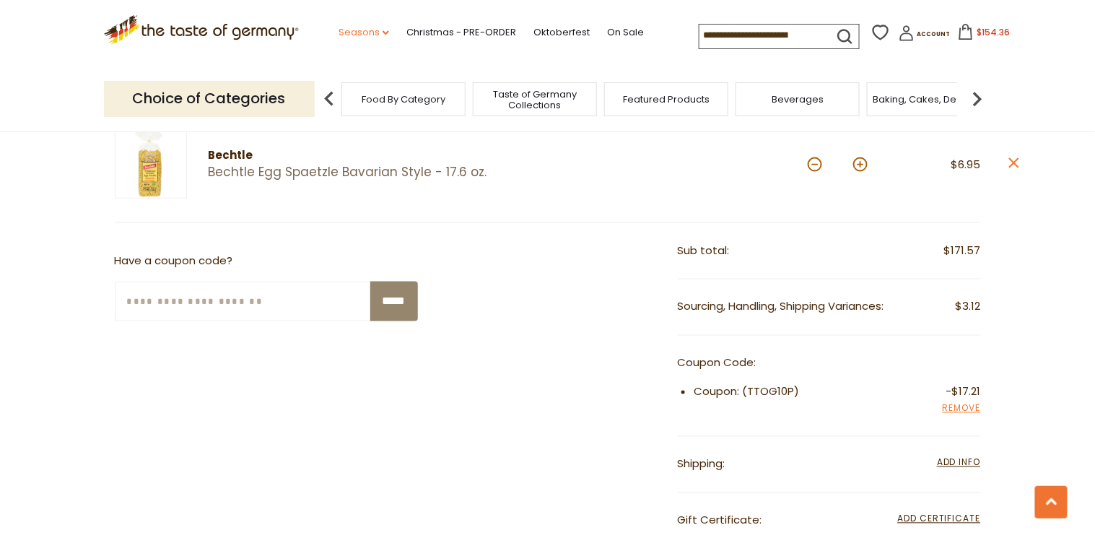
click at [370, 30] on link "Seasons dropdown_arrow" at bounding box center [364, 33] width 51 height 16
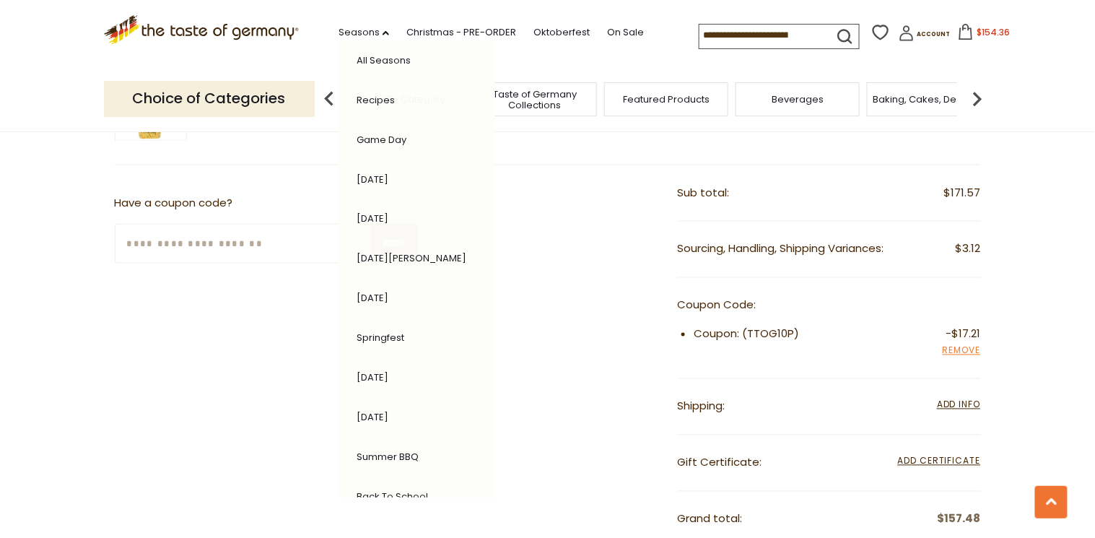
scroll to position [0, 0]
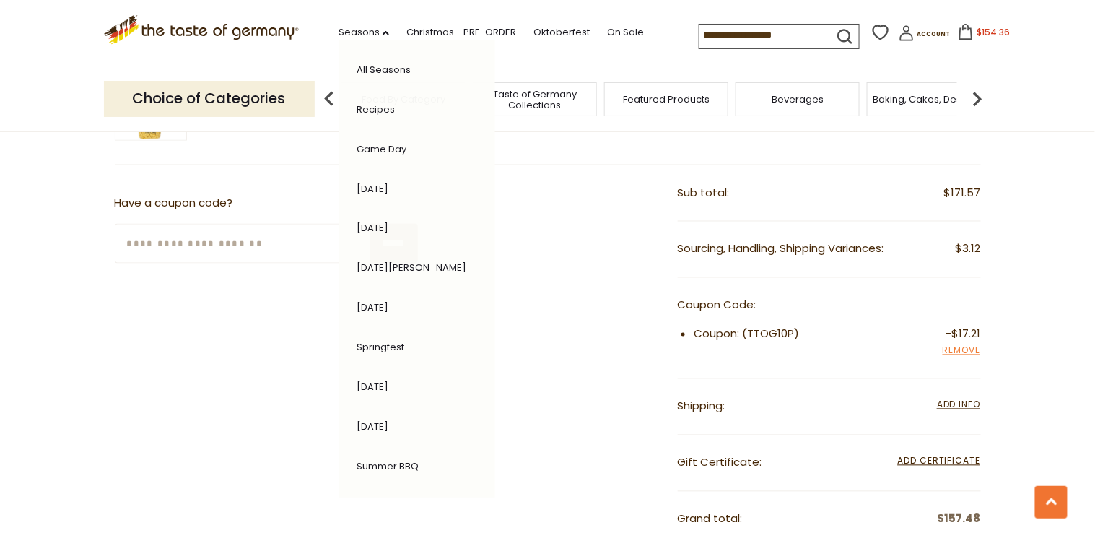
click at [366, 66] on link "All Seasons" at bounding box center [384, 70] width 54 height 14
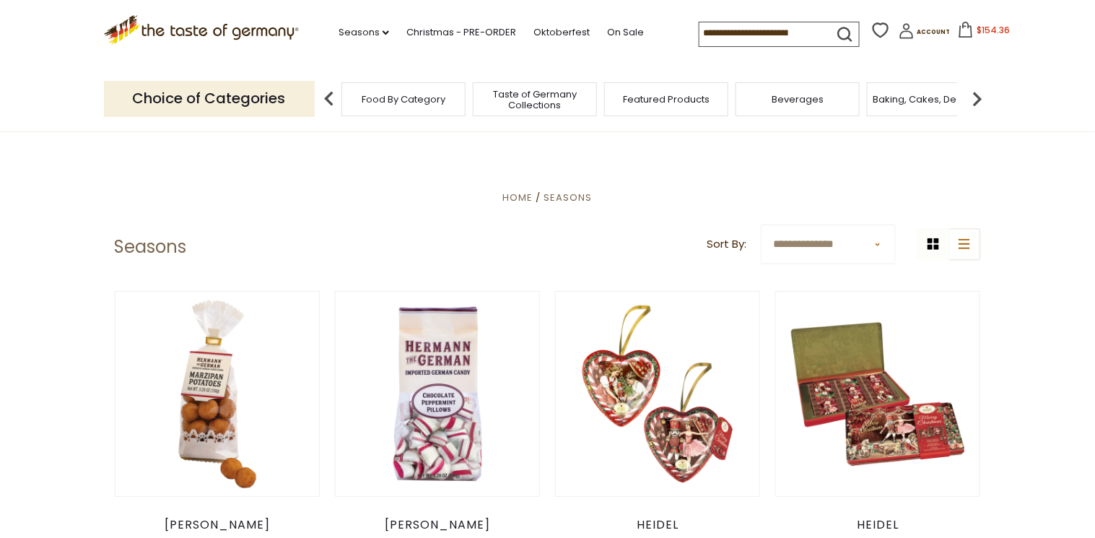
click at [700, 28] on input at bounding box center [761, 32] width 122 height 20
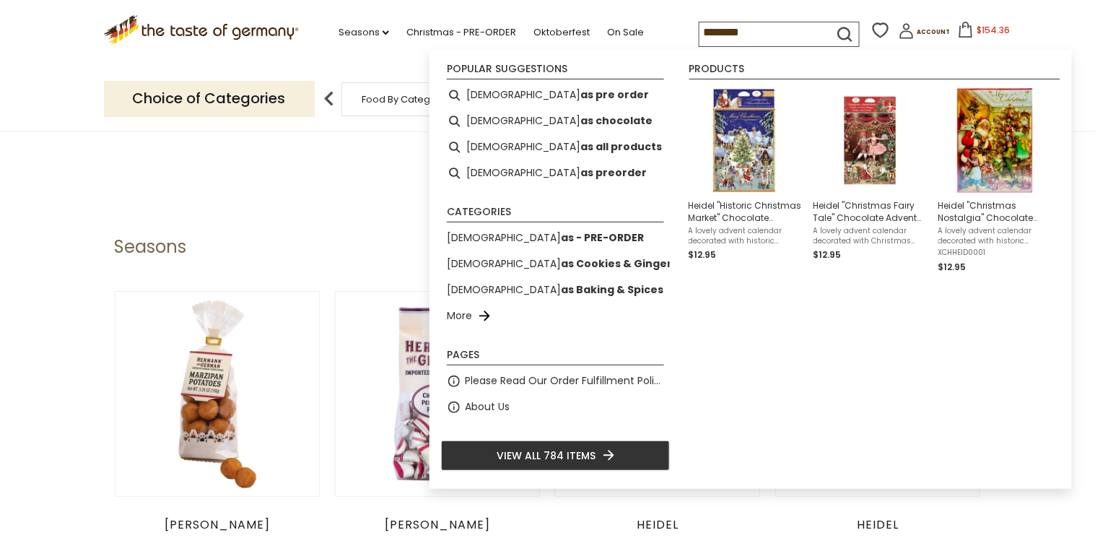
type input "*********"
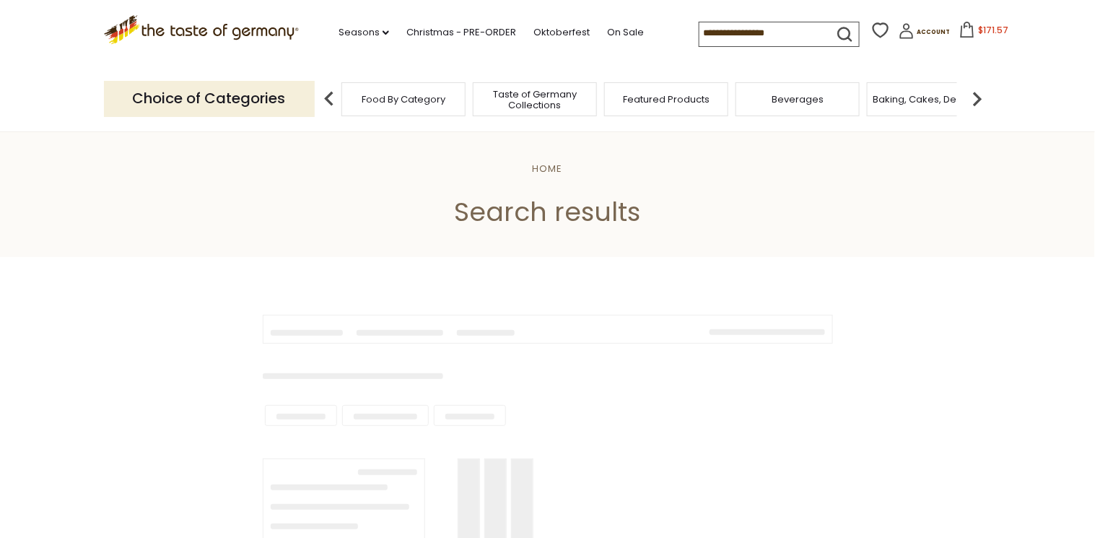
type input "*********"
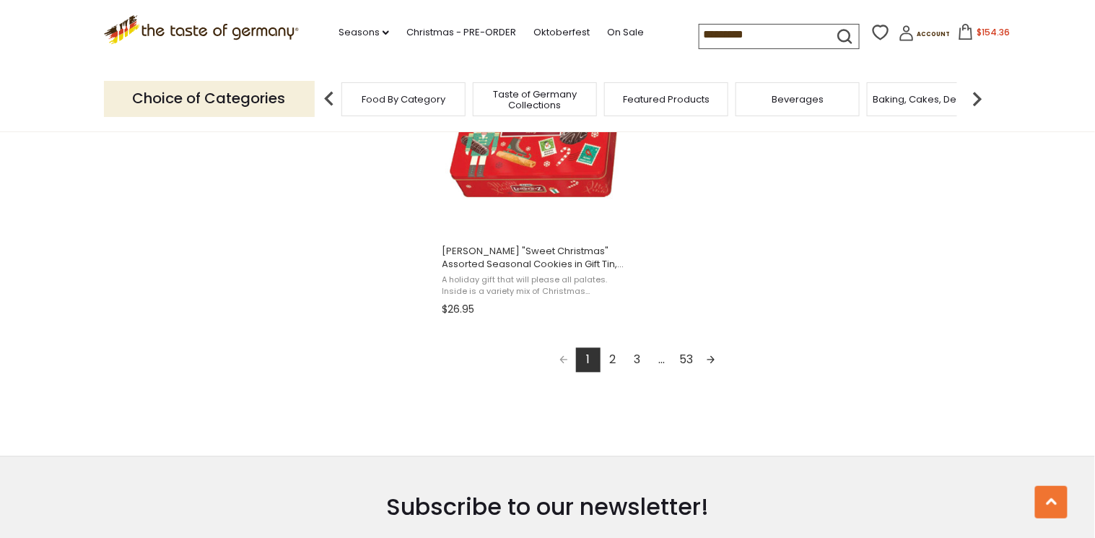
scroll to position [2715, 0]
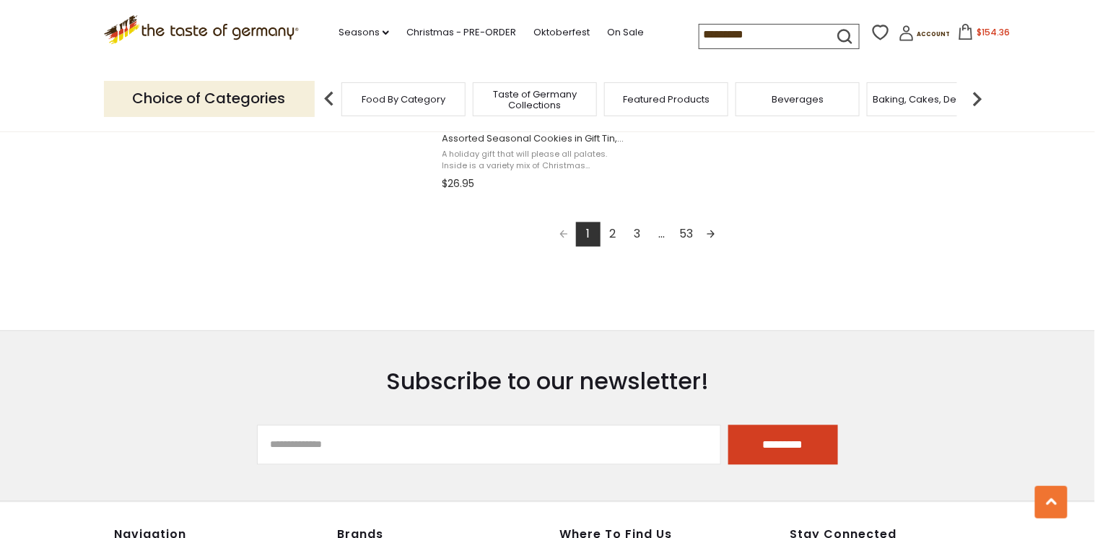
click at [607, 233] on link "2" at bounding box center [613, 234] width 25 height 25
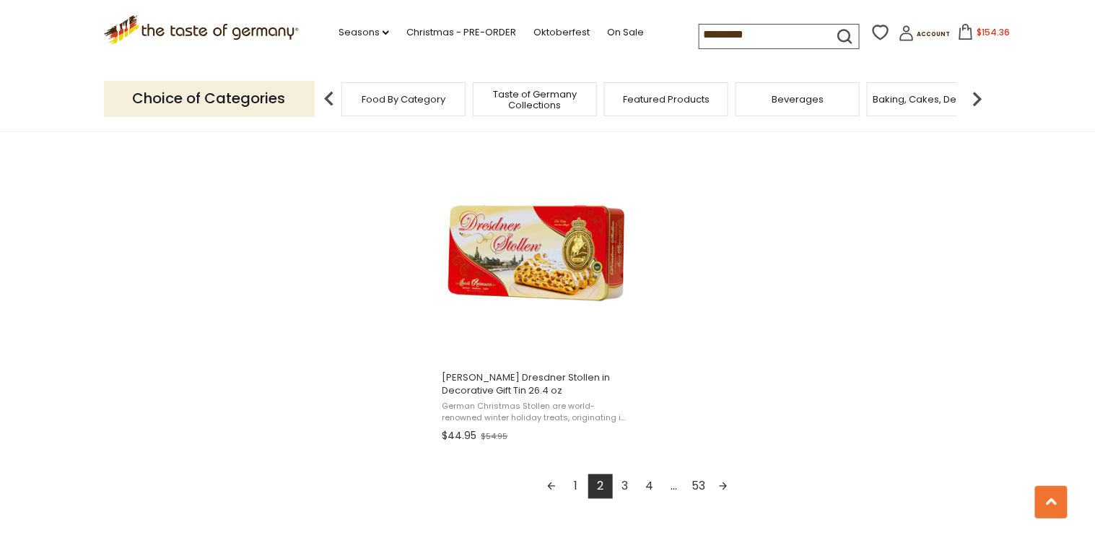
scroll to position [2484, 0]
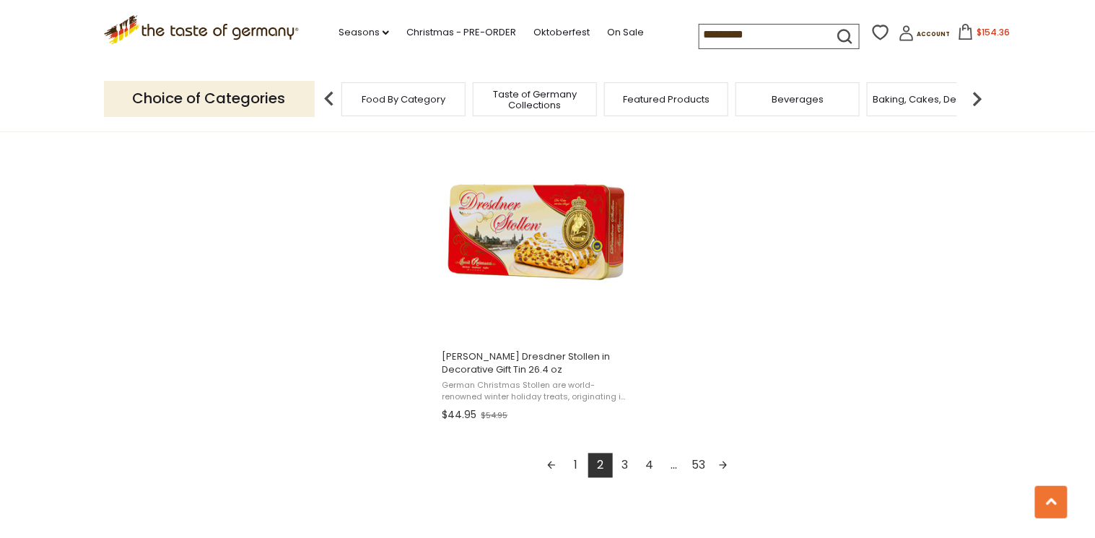
click at [625, 471] on link "3" at bounding box center [625, 465] width 25 height 25
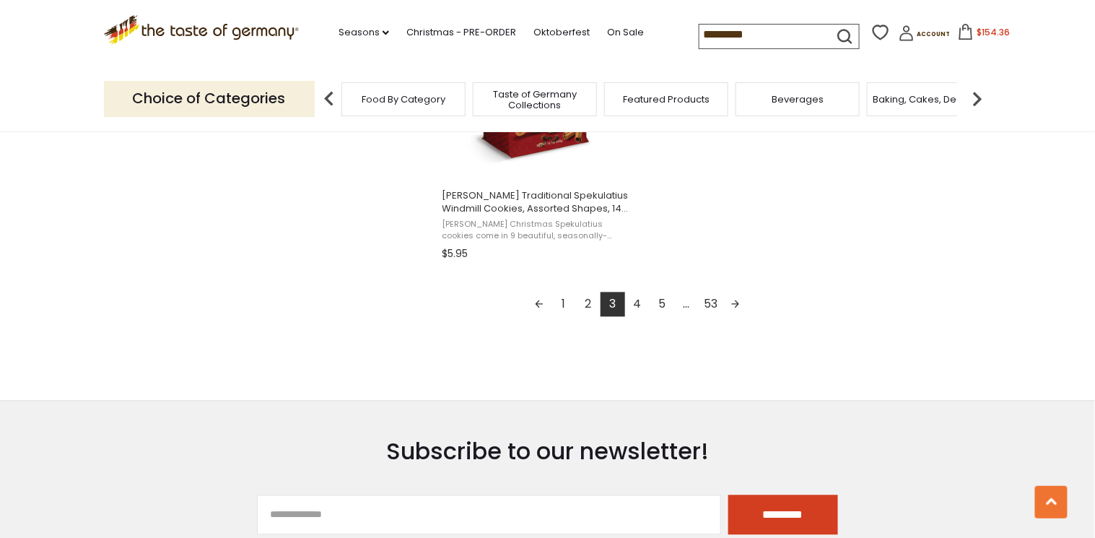
scroll to position [2657, 0]
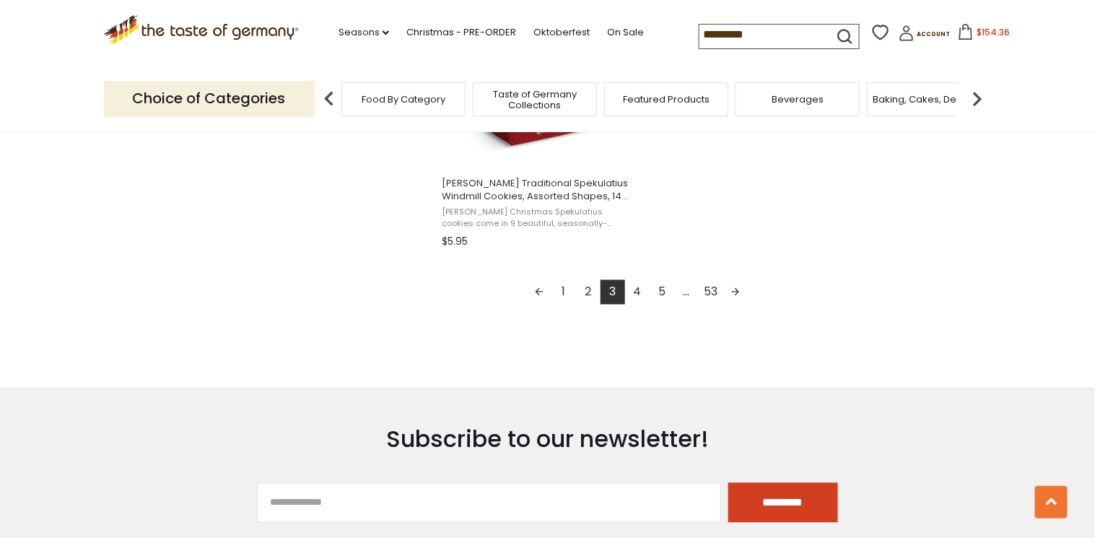
click at [977, 36] on span "$154.36" at bounding box center [993, 32] width 33 height 12
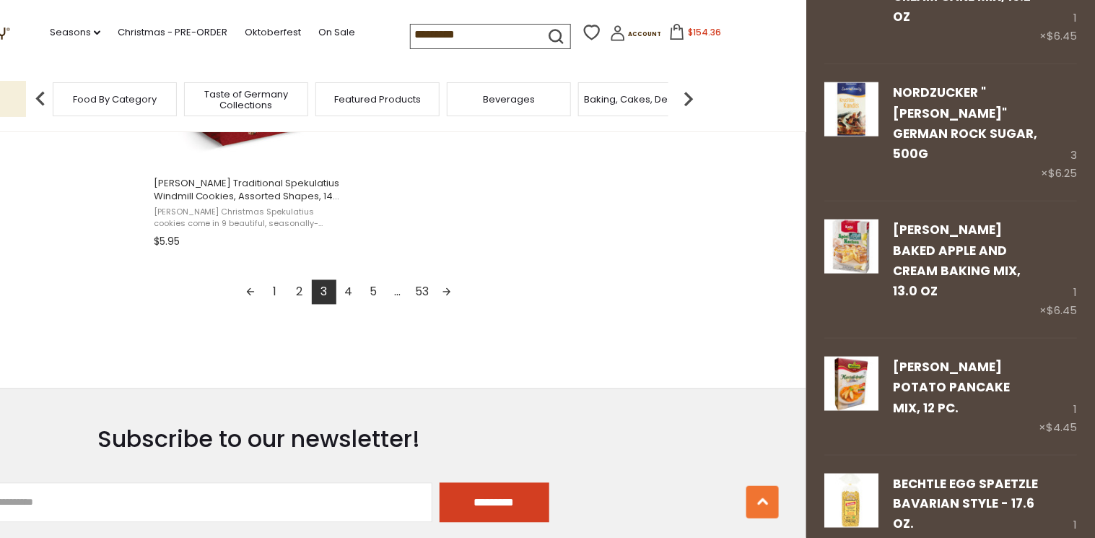
scroll to position [2240, 0]
